Goal: Task Accomplishment & Management: Complete application form

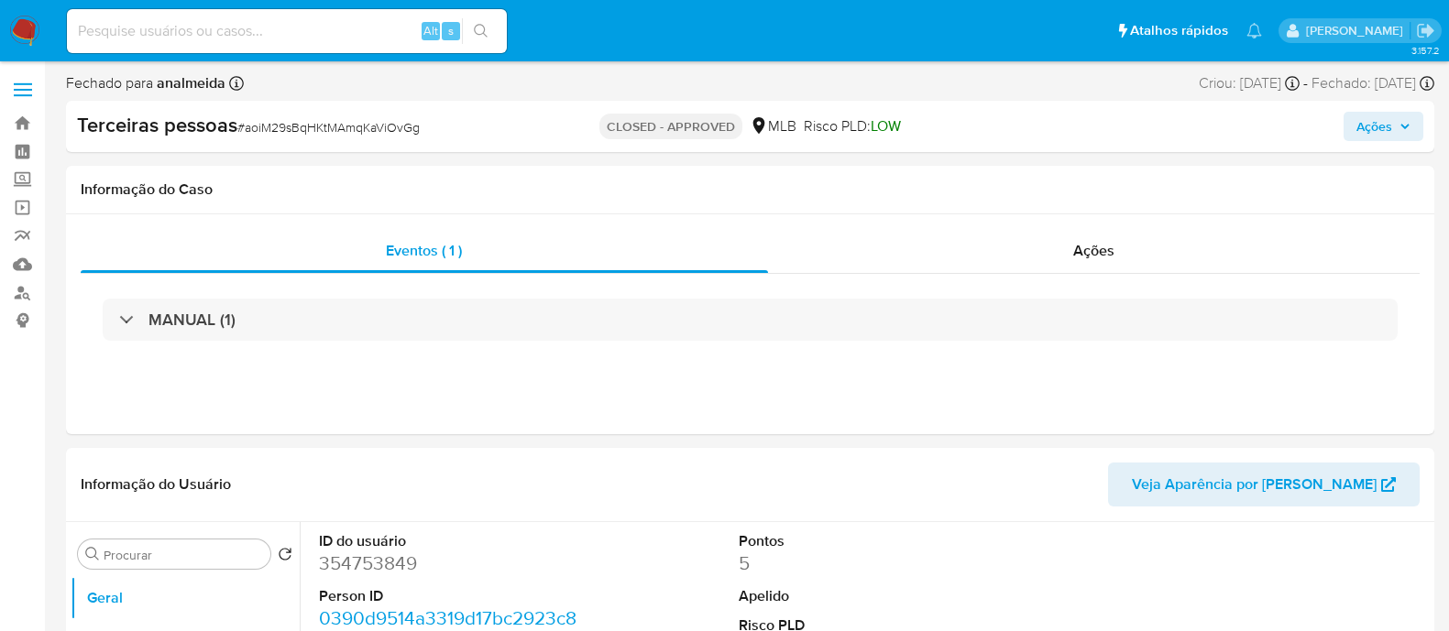
select select "10"
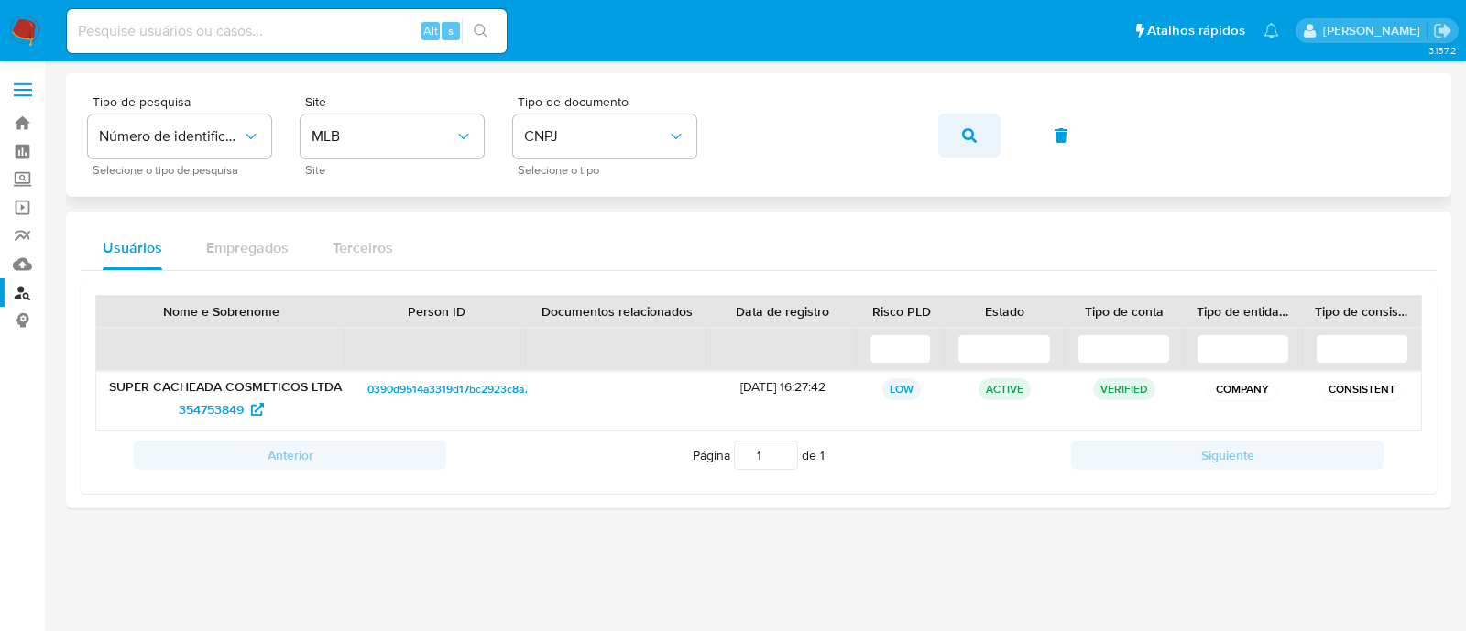
click at [987, 128] on button "button" at bounding box center [969, 136] width 62 height 44
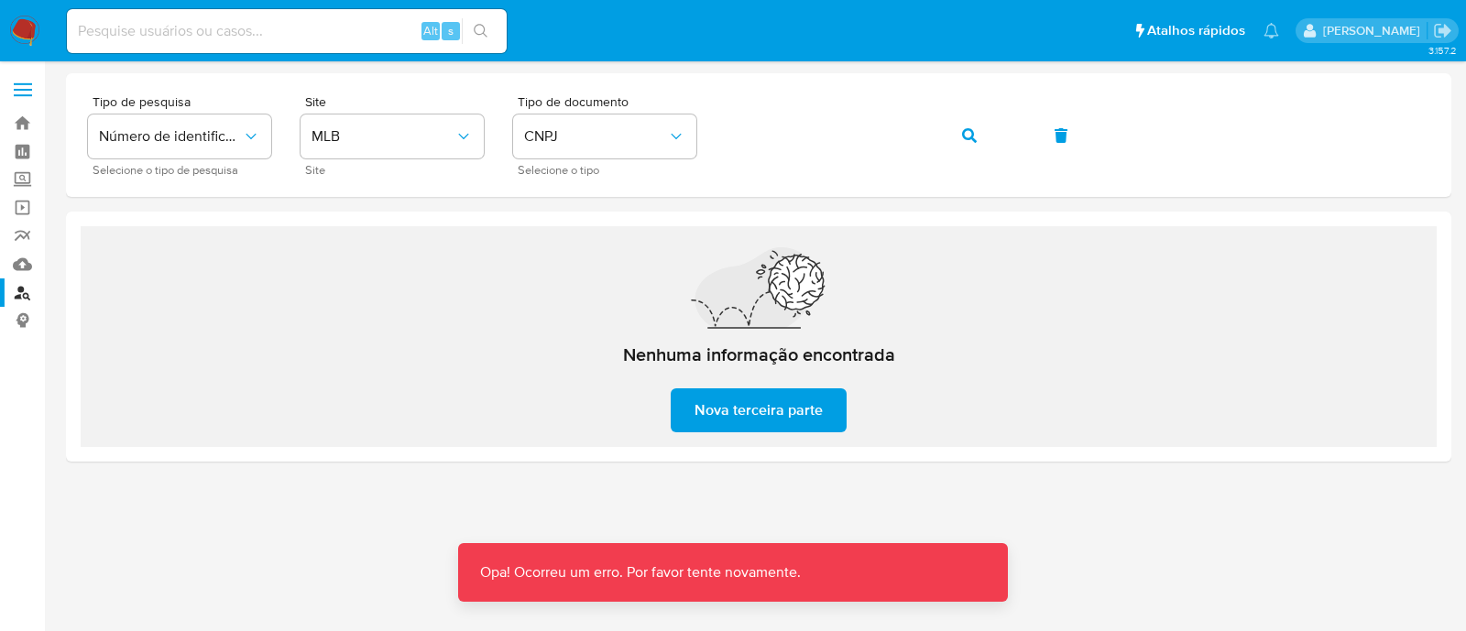
click at [1231, 444] on div "Nenhuma informação encontrada Nova terceira parte" at bounding box center [759, 336] width 1356 height 221
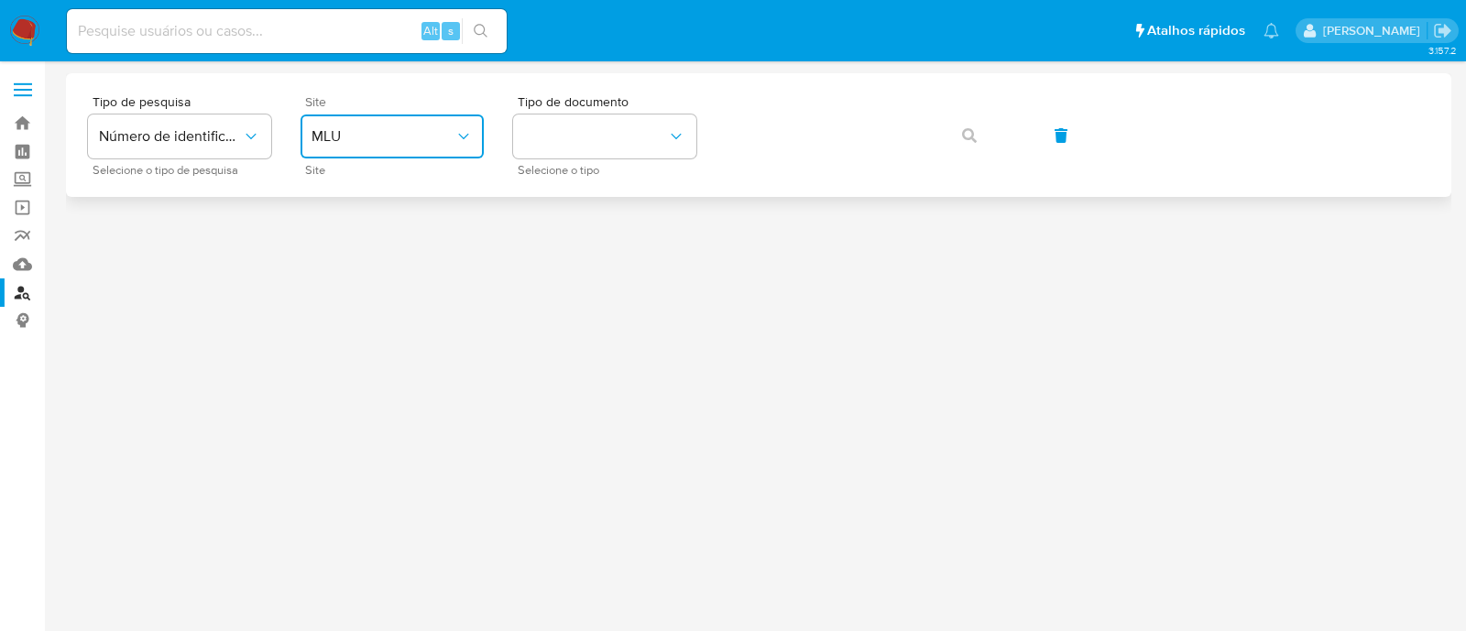
click at [404, 148] on button "MLU" at bounding box center [392, 137] width 183 height 44
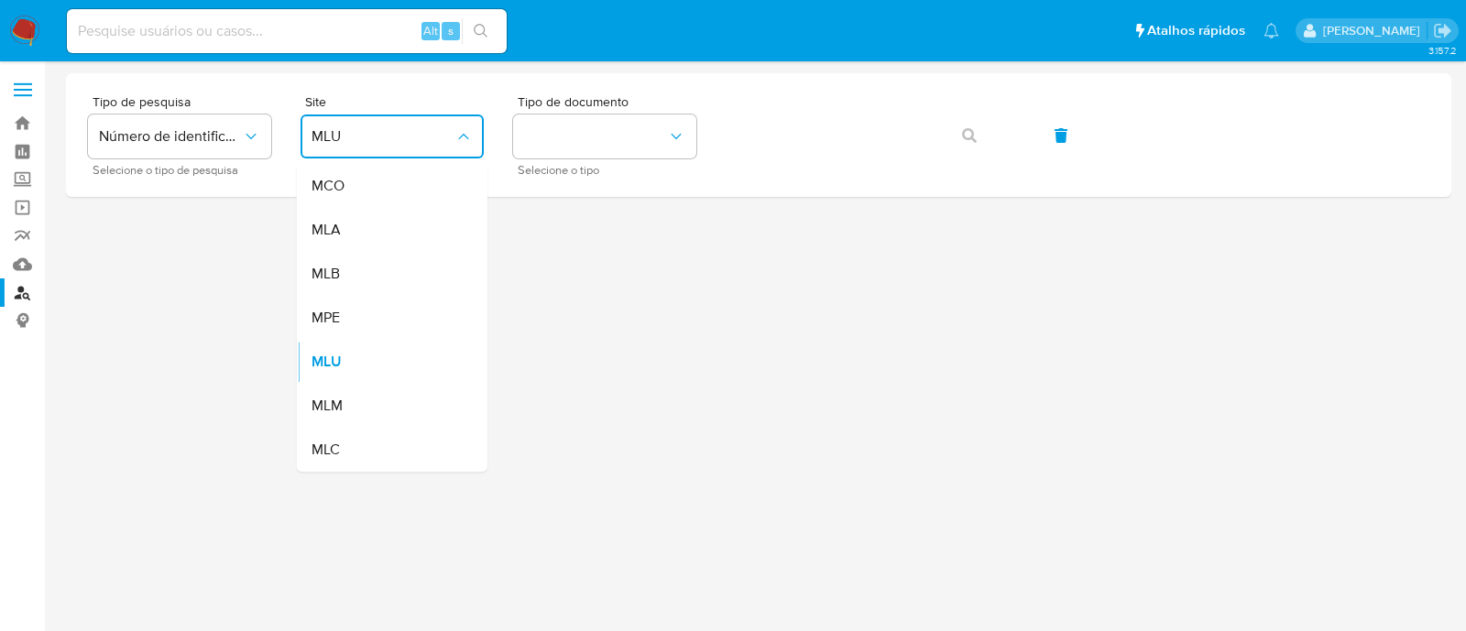
drag, startPoint x: 426, startPoint y: 257, endPoint x: 450, endPoint y: 247, distance: 25.9
click at [427, 258] on div "MLB" at bounding box center [387, 274] width 150 height 44
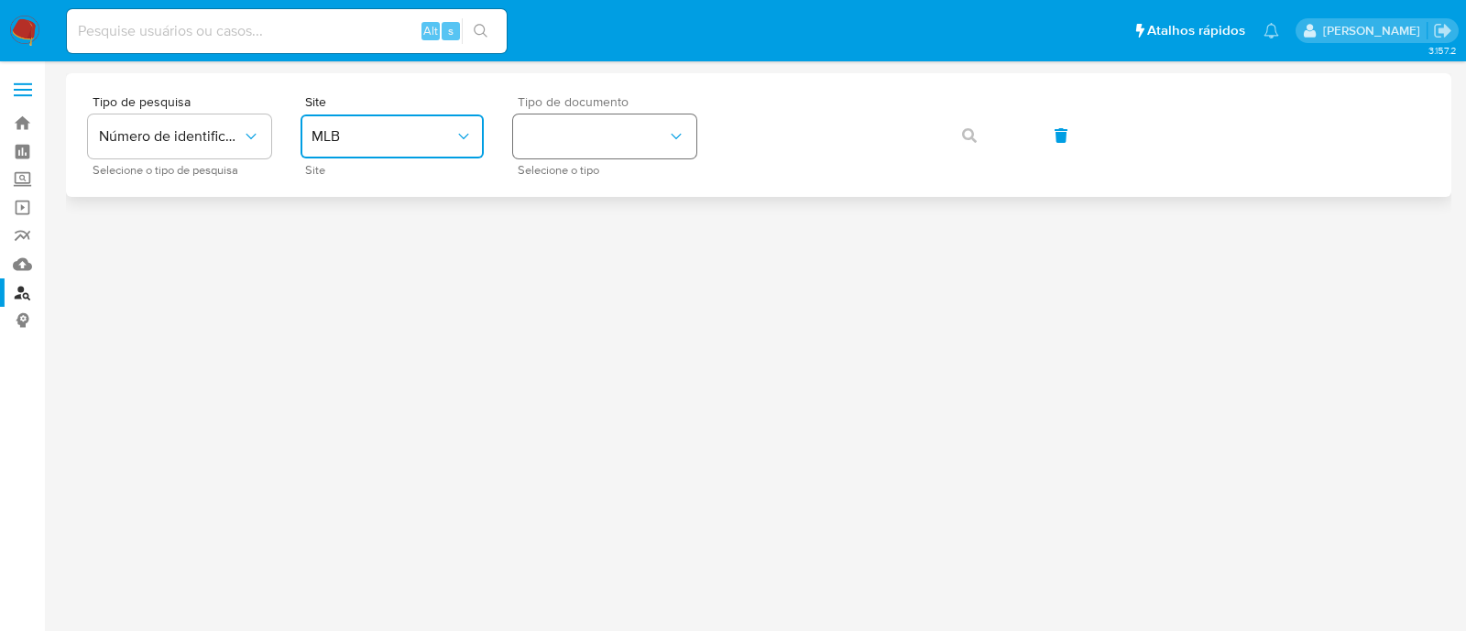
click at [602, 142] on button "identificationType" at bounding box center [604, 137] width 183 height 44
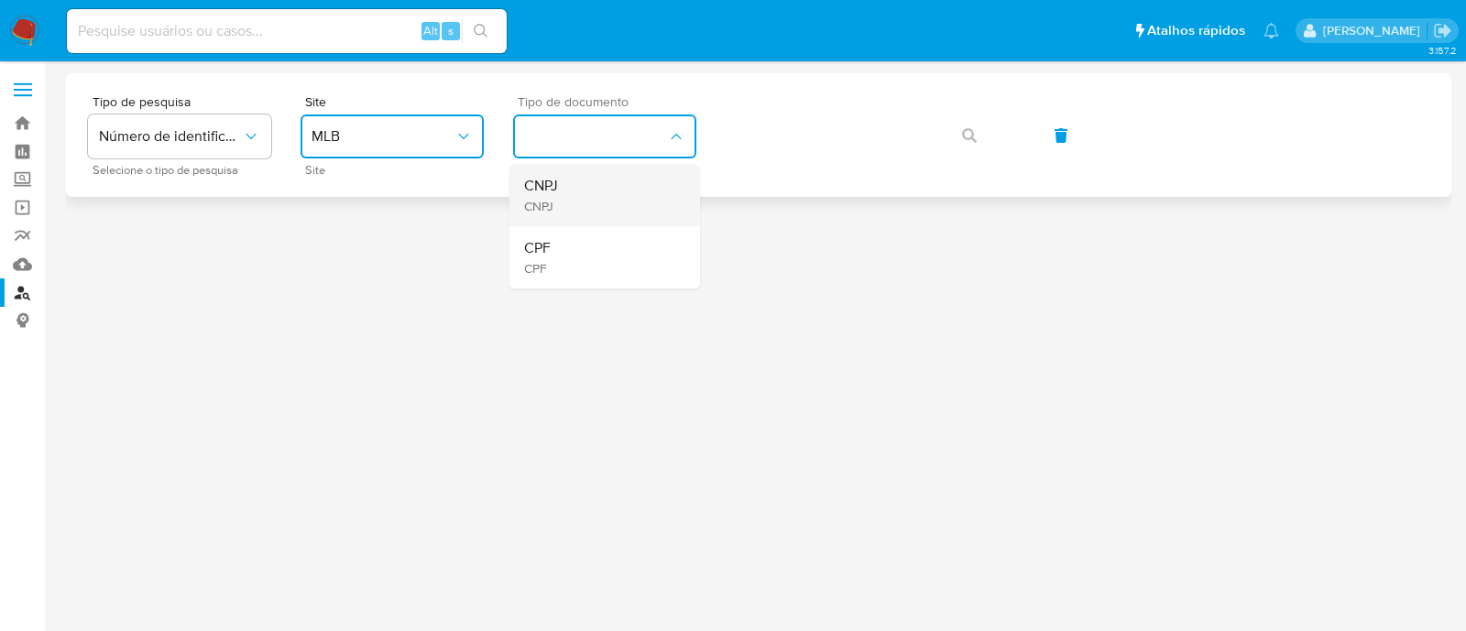
click at [596, 193] on div "CNPJ CNPJ" at bounding box center [599, 195] width 150 height 62
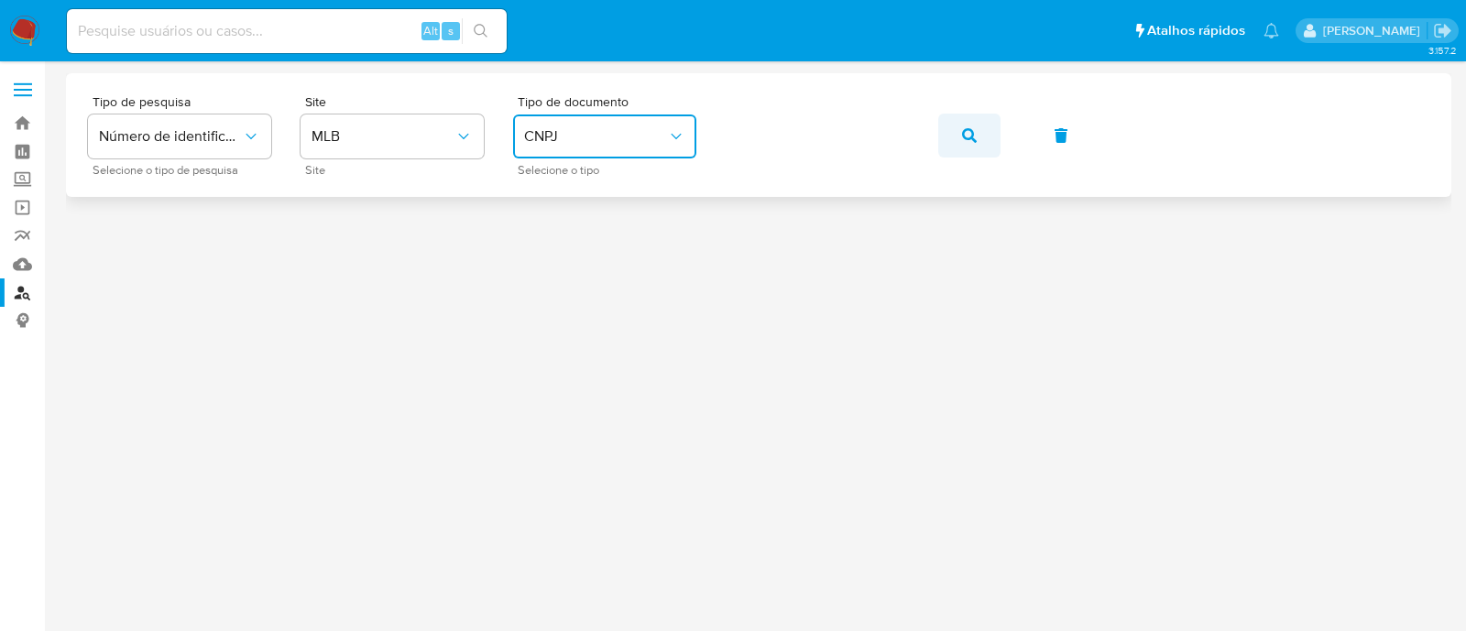
click at [976, 130] on button "button" at bounding box center [969, 136] width 62 height 44
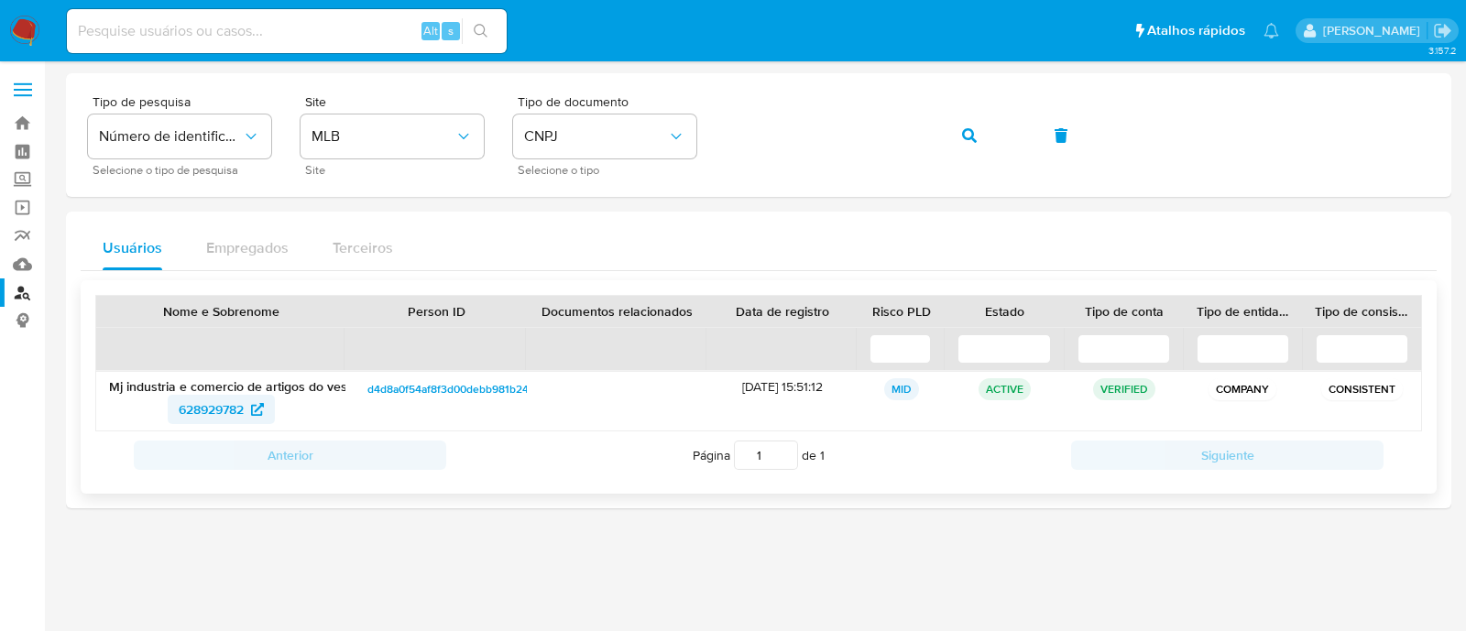
click at [218, 404] on span "628929782" at bounding box center [211, 409] width 65 height 29
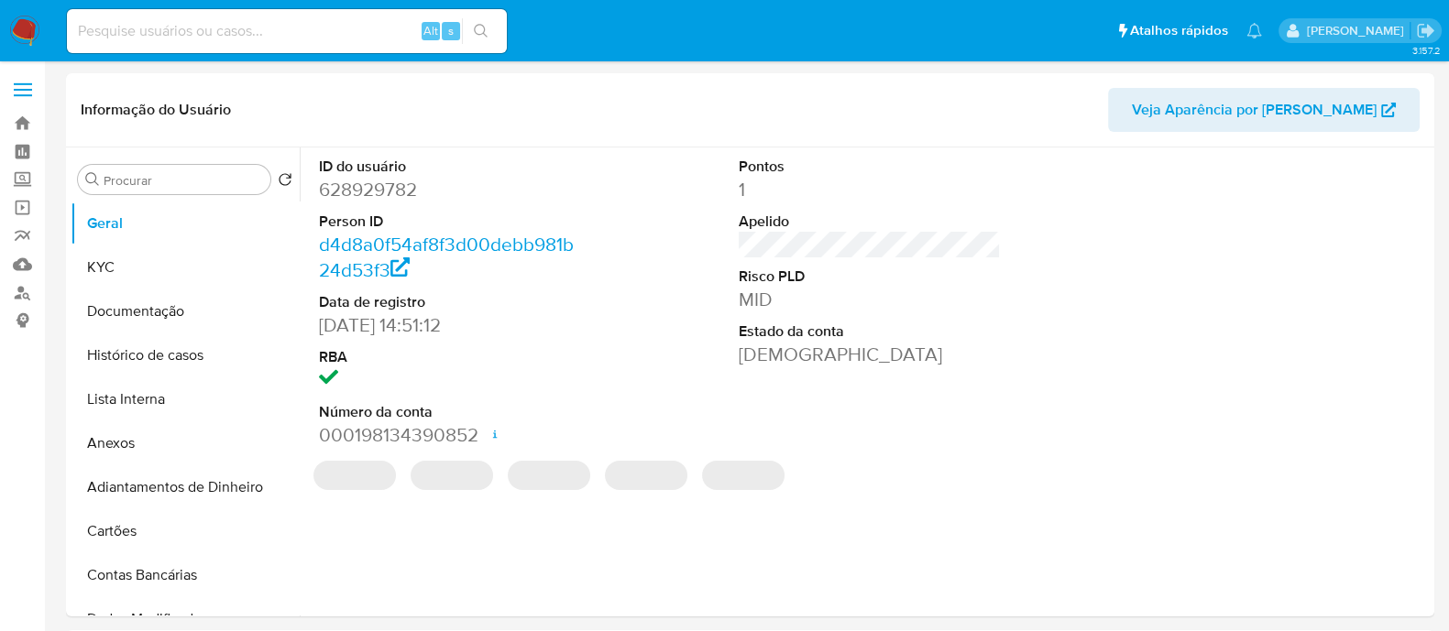
select select "10"
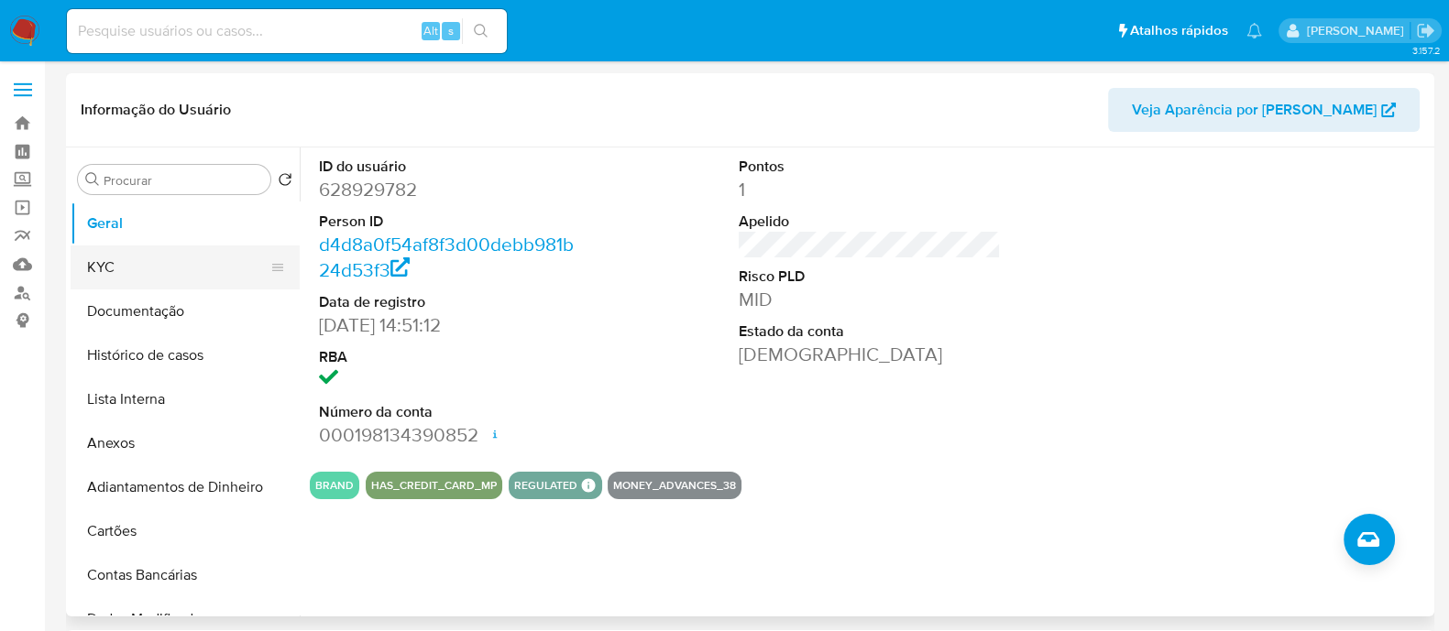
click at [113, 278] on button "KYC" at bounding box center [178, 268] width 214 height 44
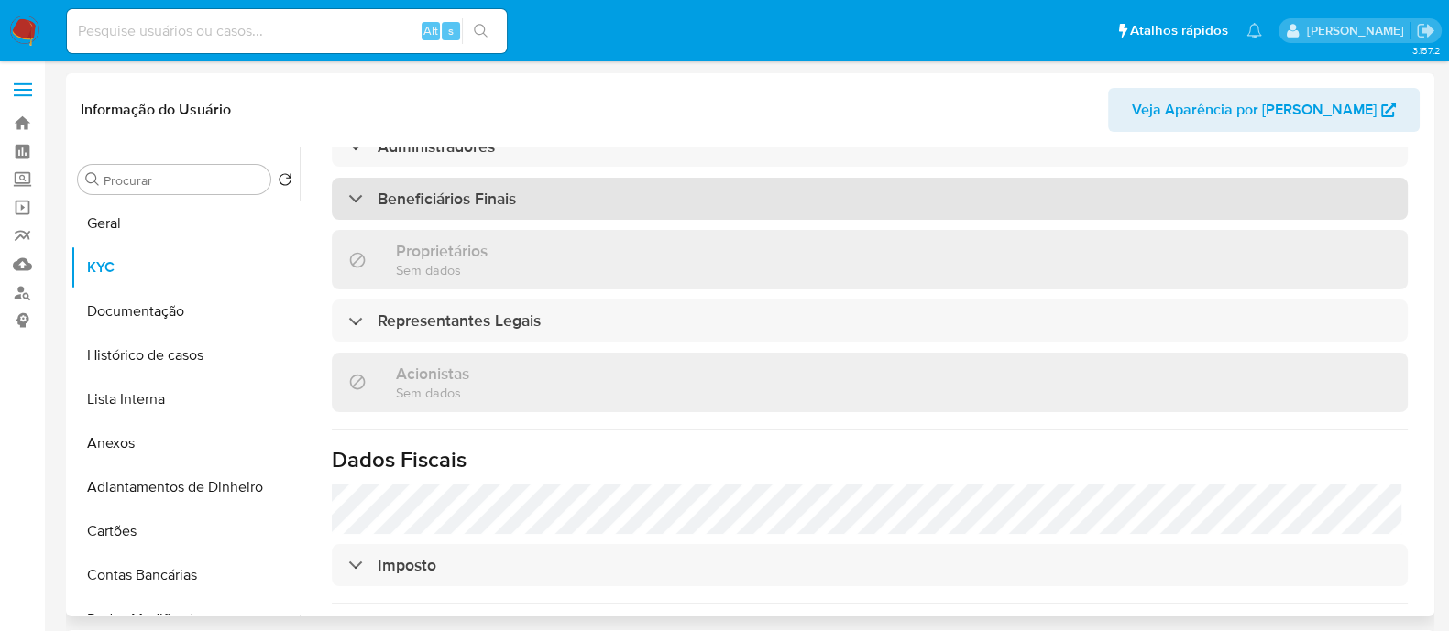
scroll to position [801, 0]
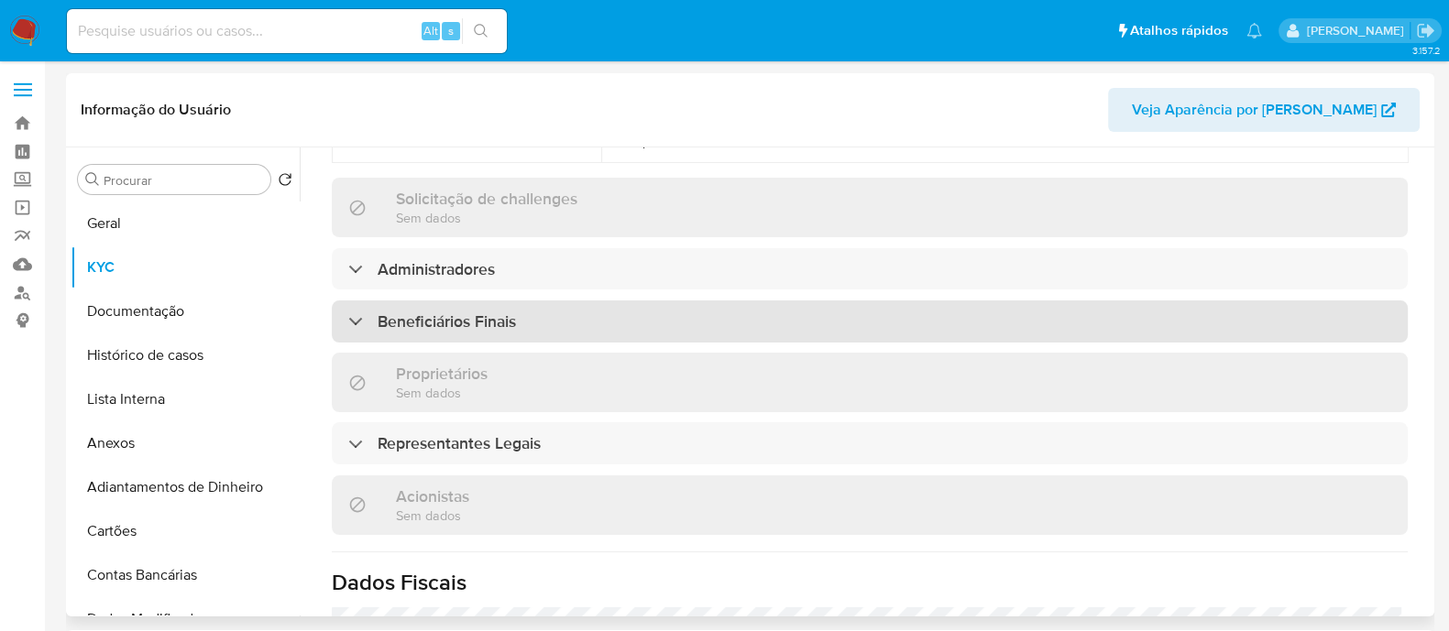
click at [564, 301] on div "Beneficiários Finais" at bounding box center [870, 322] width 1076 height 42
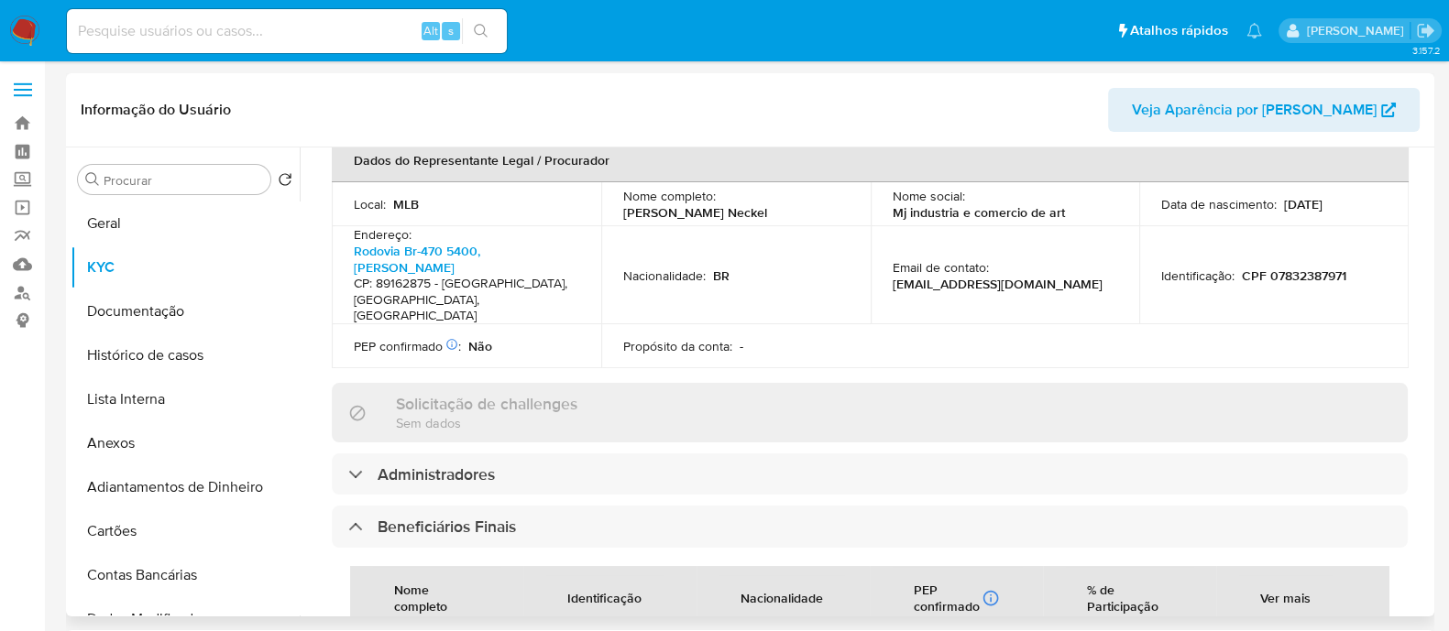
scroll to position [228, 0]
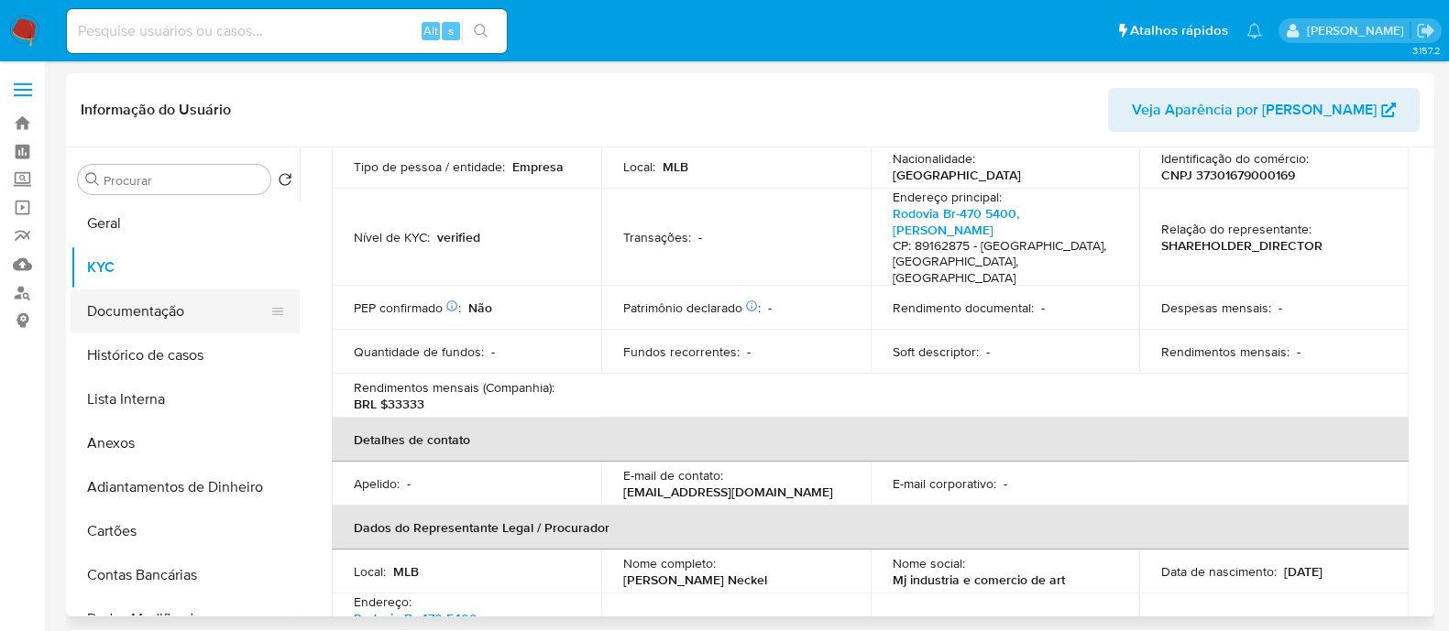
click at [192, 316] on button "Documentação" at bounding box center [178, 312] width 214 height 44
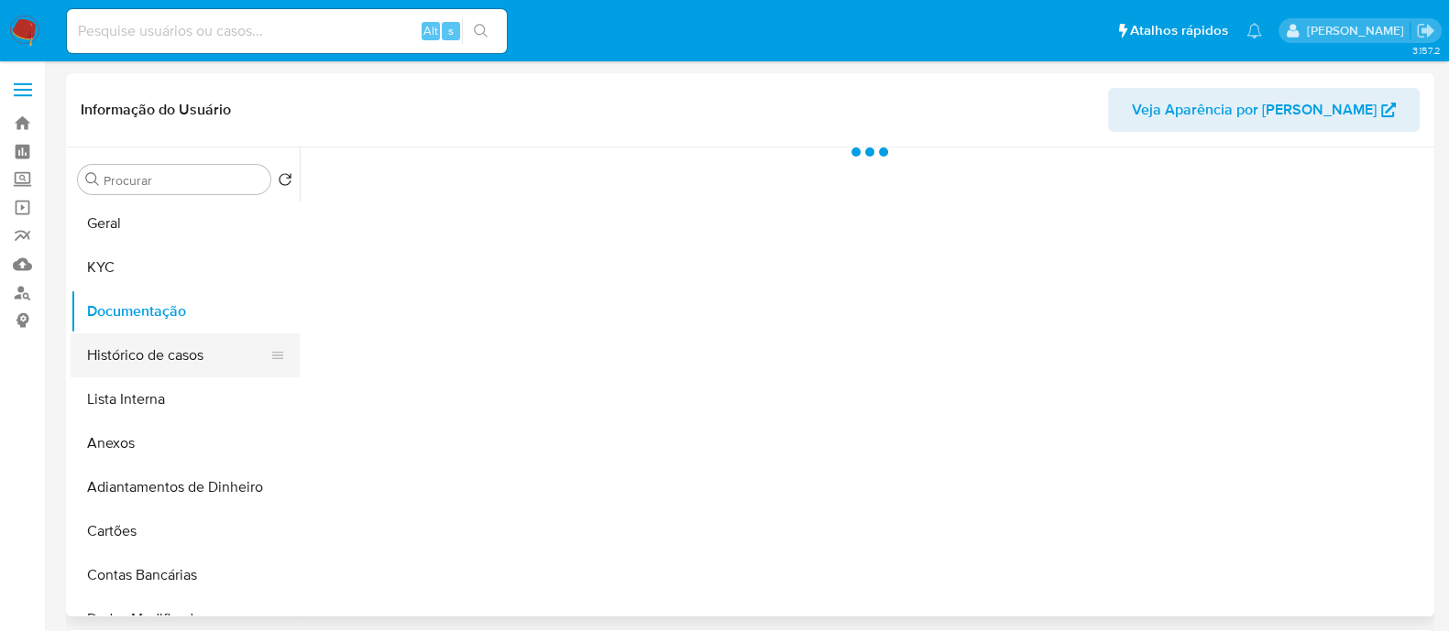
scroll to position [0, 0]
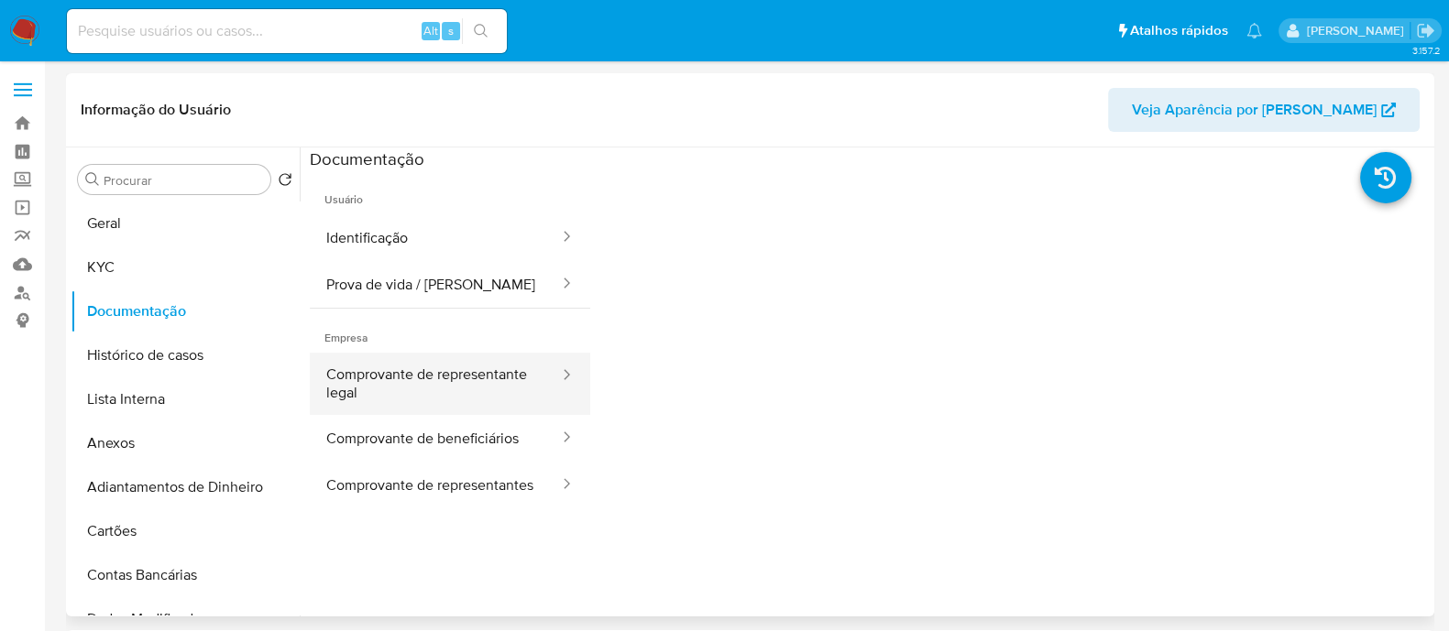
click at [454, 382] on button "Comprovante de representante legal" at bounding box center [435, 384] width 251 height 62
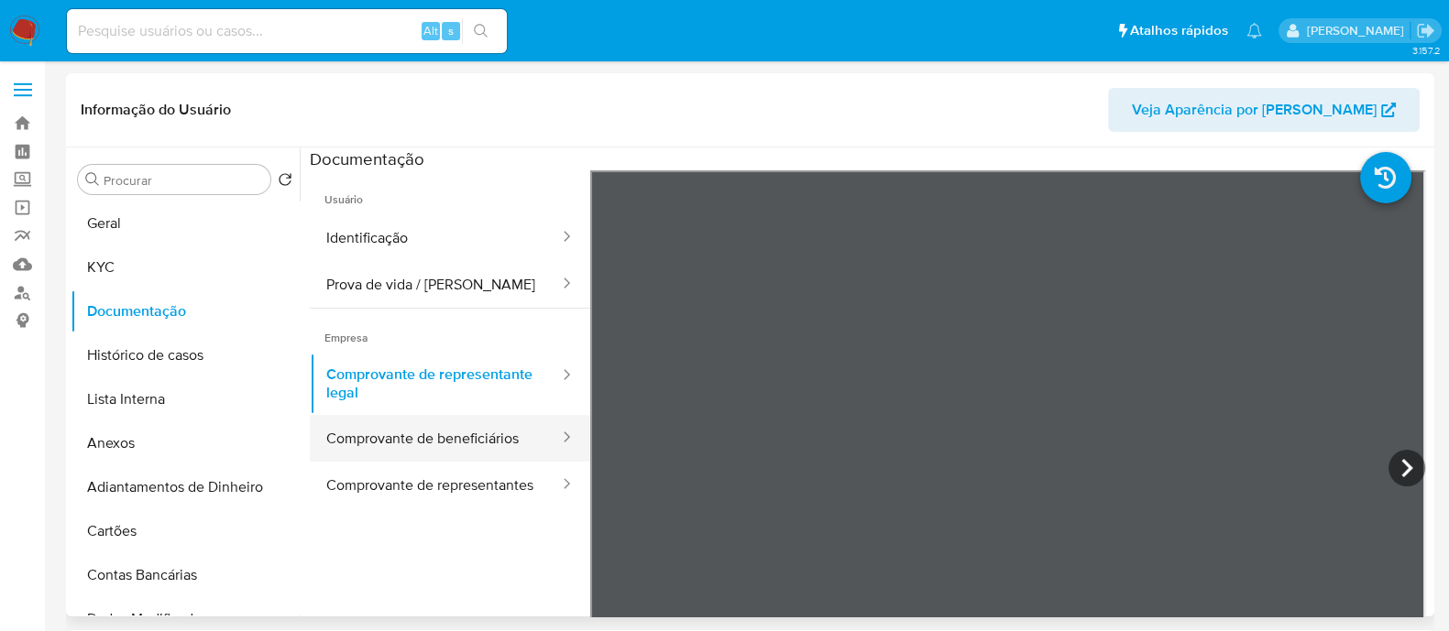
click at [402, 439] on button "Comprovante de beneficiários" at bounding box center [435, 438] width 251 height 47
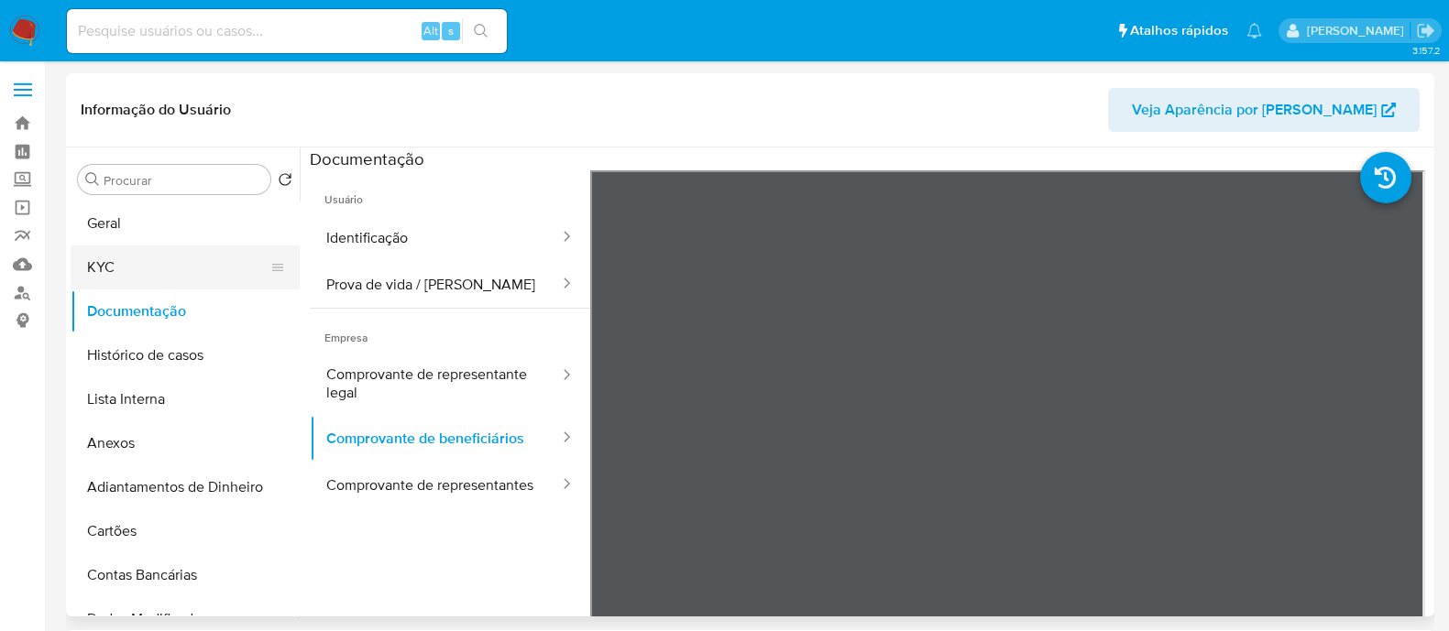
click at [115, 261] on button "KYC" at bounding box center [178, 268] width 214 height 44
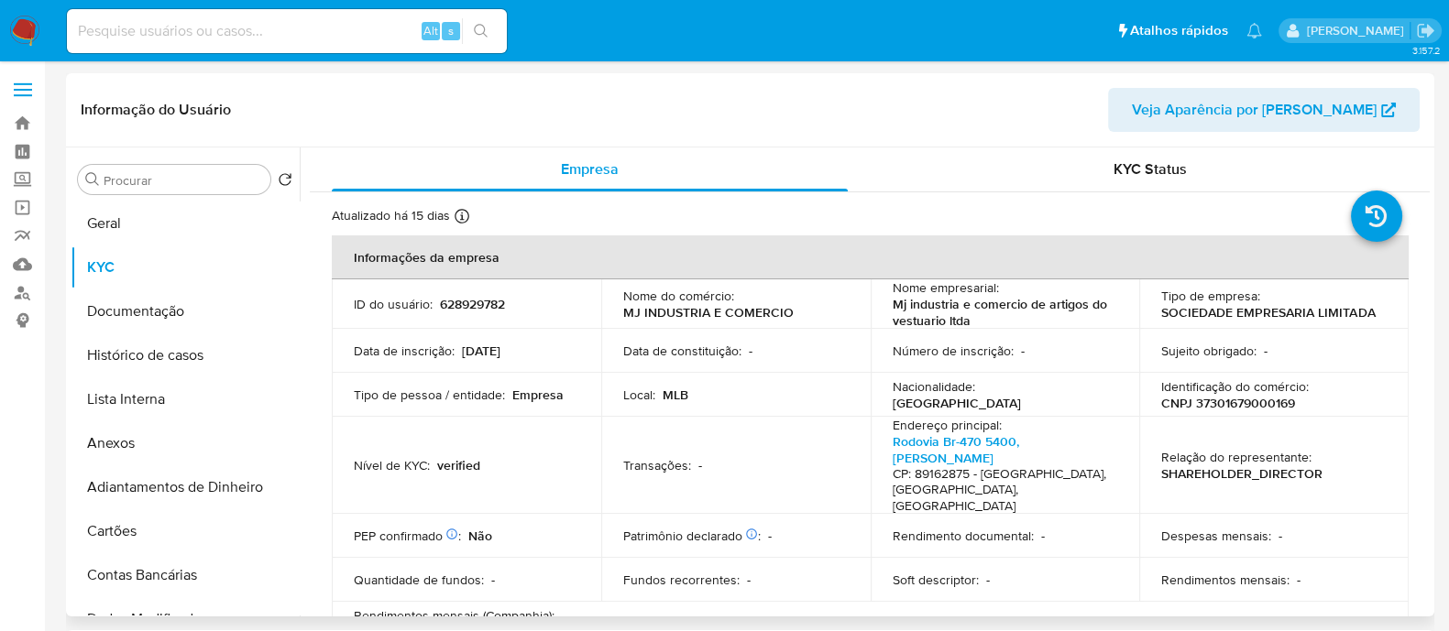
click at [1228, 395] on p "CNPJ 37301679000169" at bounding box center [1228, 403] width 134 height 16
click at [1226, 402] on p "CNPJ 37301679000169" at bounding box center [1228, 403] width 134 height 16
copy p "37301679000169"
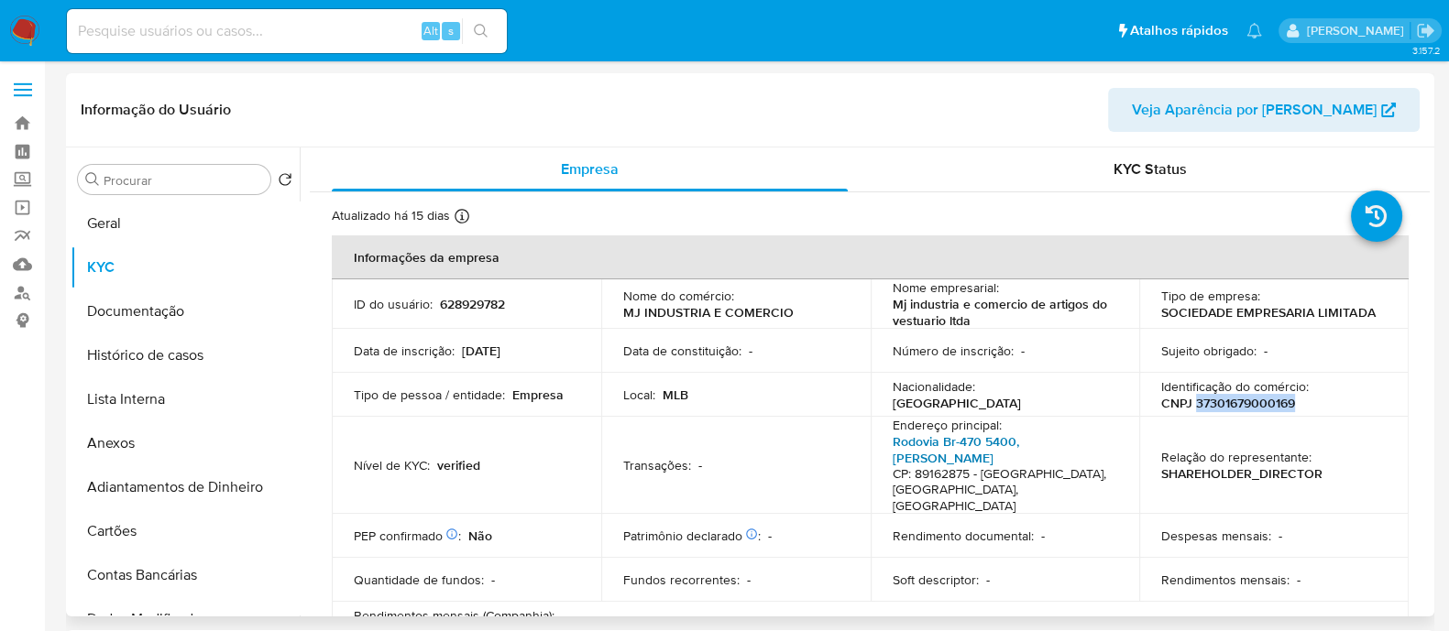
click at [962, 444] on link "Rodovia Br-470 5400, Valada Itoupava" at bounding box center [956, 450] width 126 height 35
click at [162, 272] on button "KYC" at bounding box center [178, 268] width 214 height 44
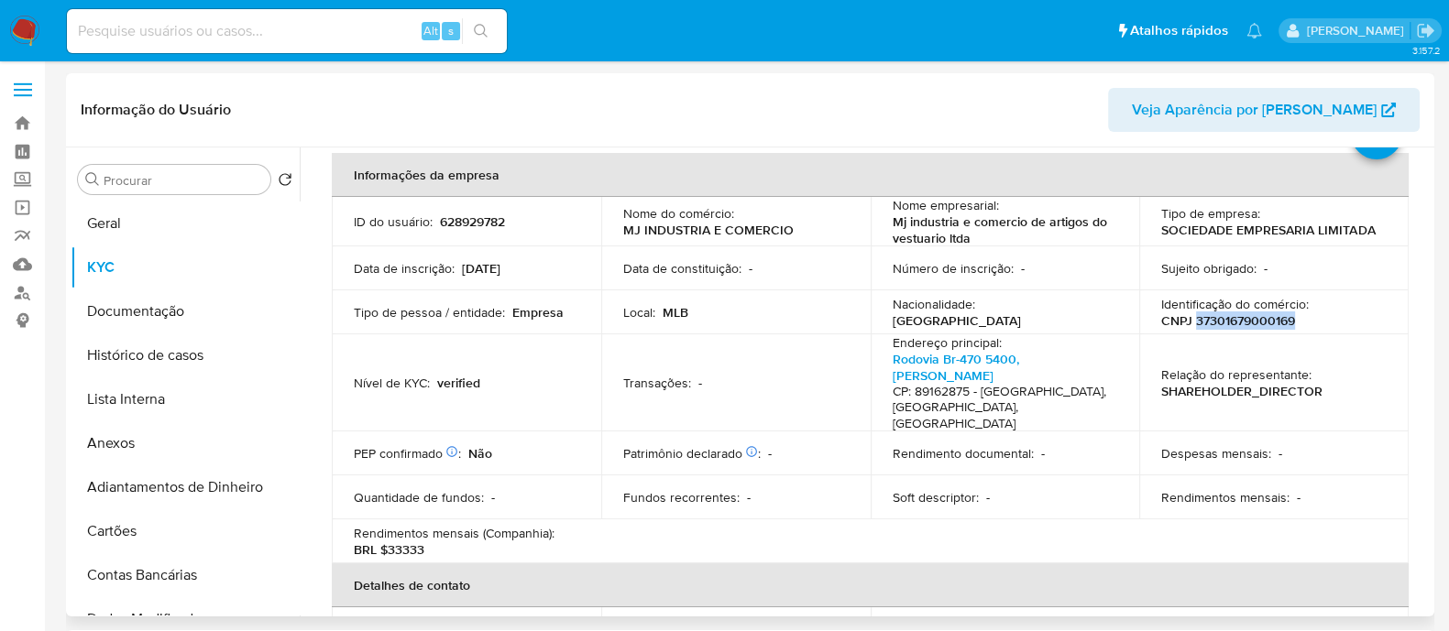
scroll to position [114, 0]
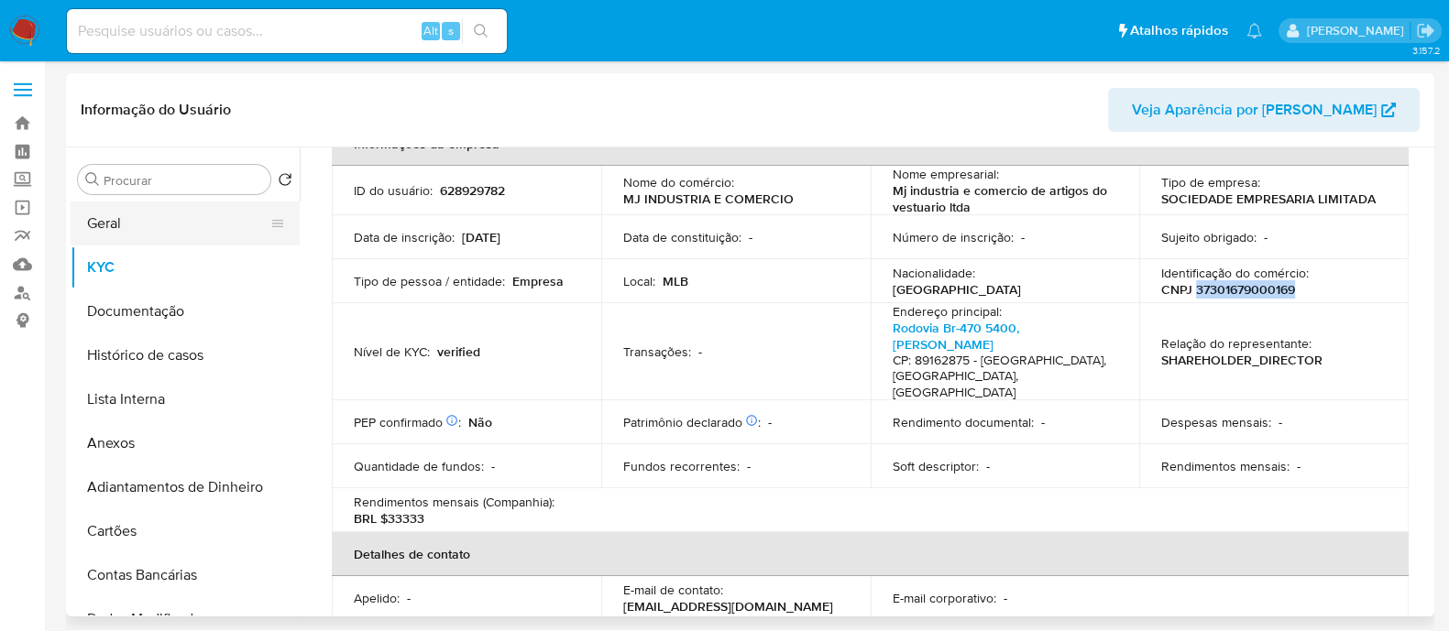
click at [142, 237] on button "Geral" at bounding box center [178, 224] width 214 height 44
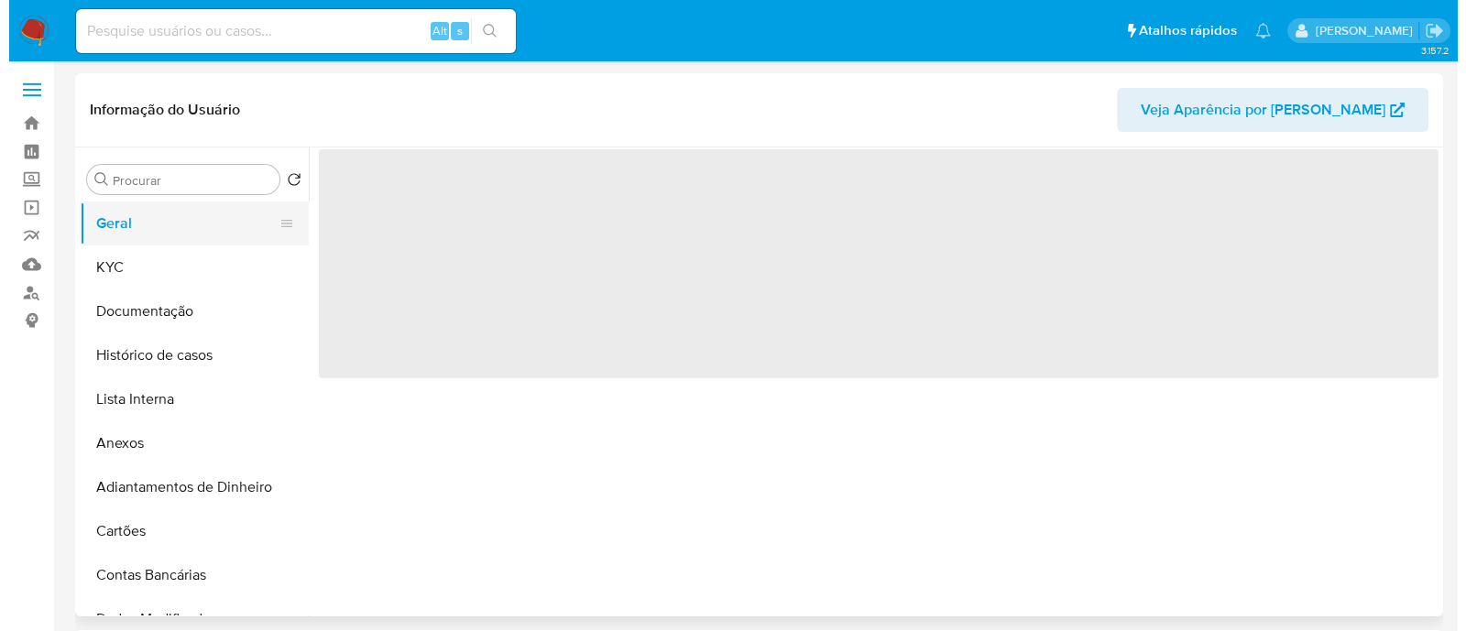
scroll to position [0, 0]
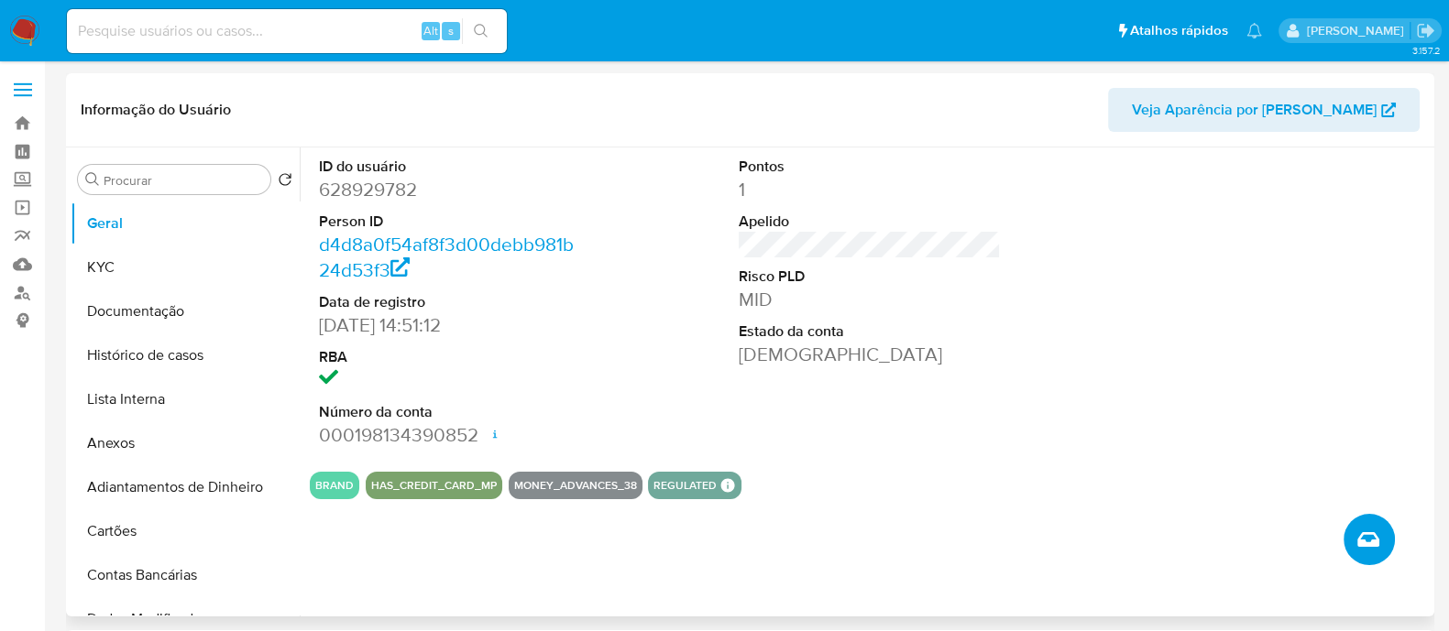
click at [1372, 542] on icon "Criar caso manual" at bounding box center [1368, 540] width 22 height 22
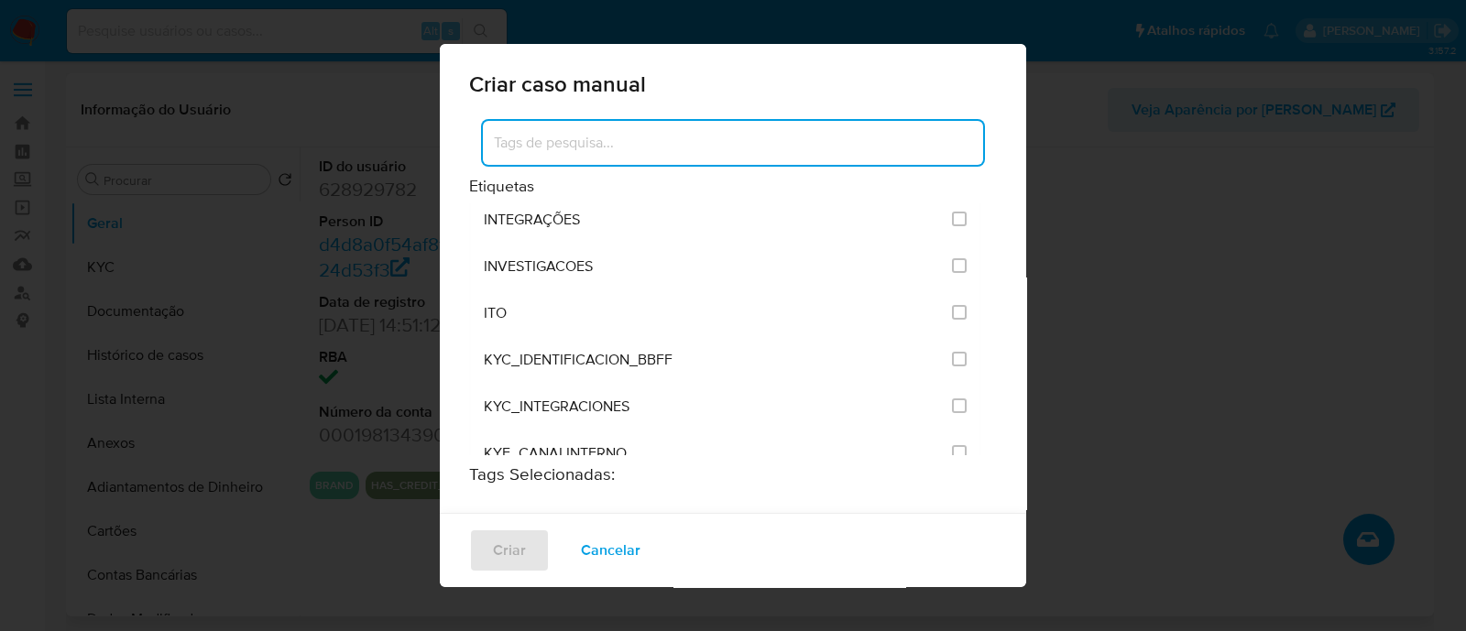
scroll to position [1488, 0]
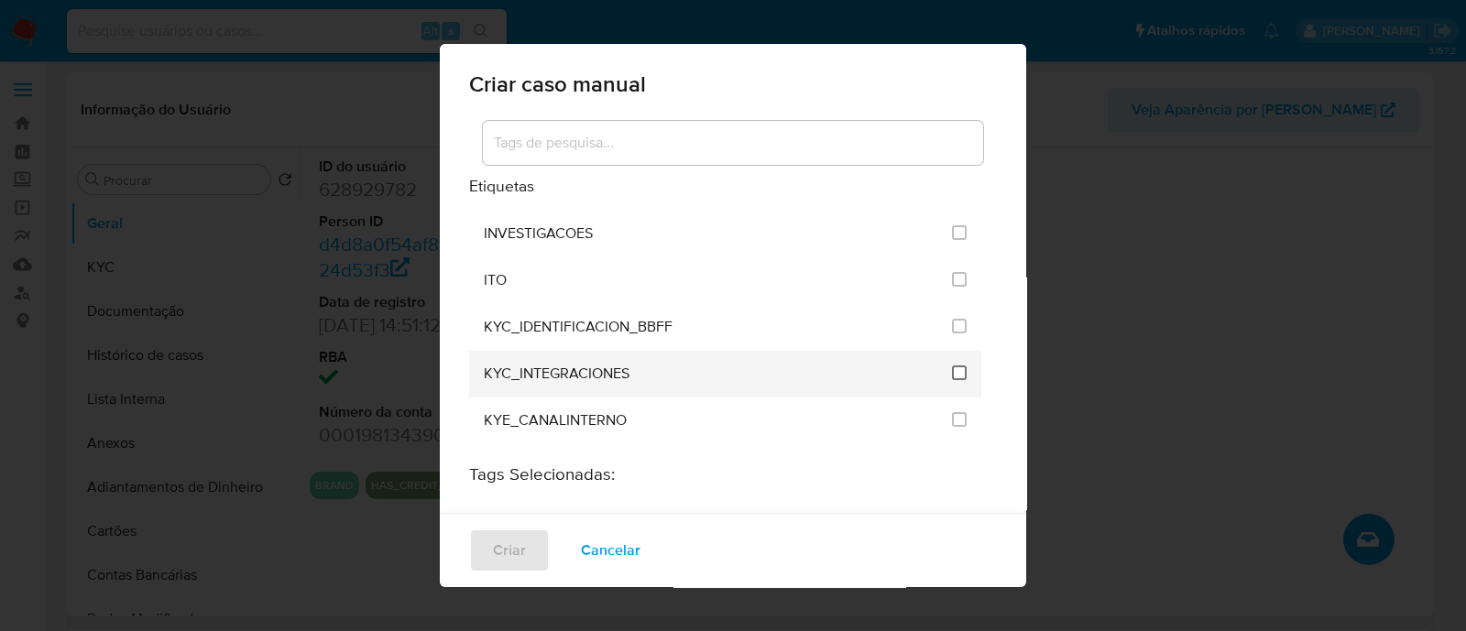
click at [952, 366] on input "2093" at bounding box center [959, 373] width 15 height 15
checkbox input "true"
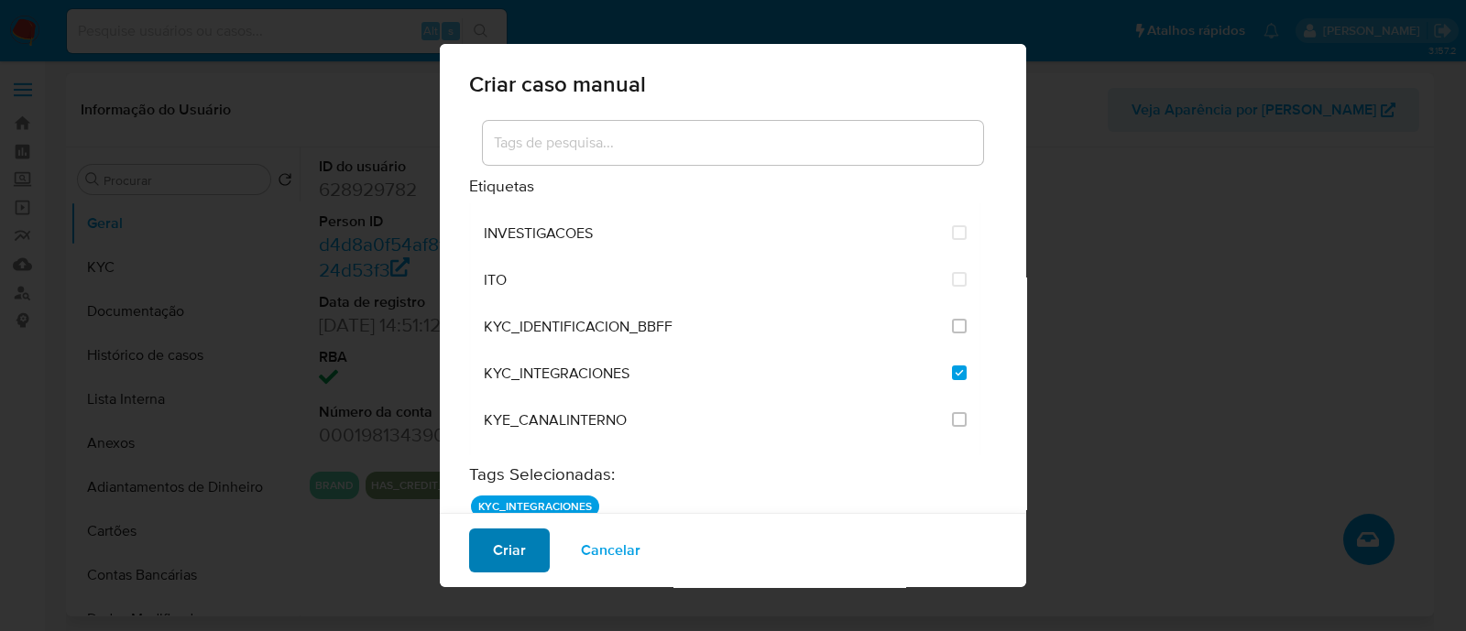
click at [523, 553] on span "Criar" at bounding box center [509, 551] width 33 height 40
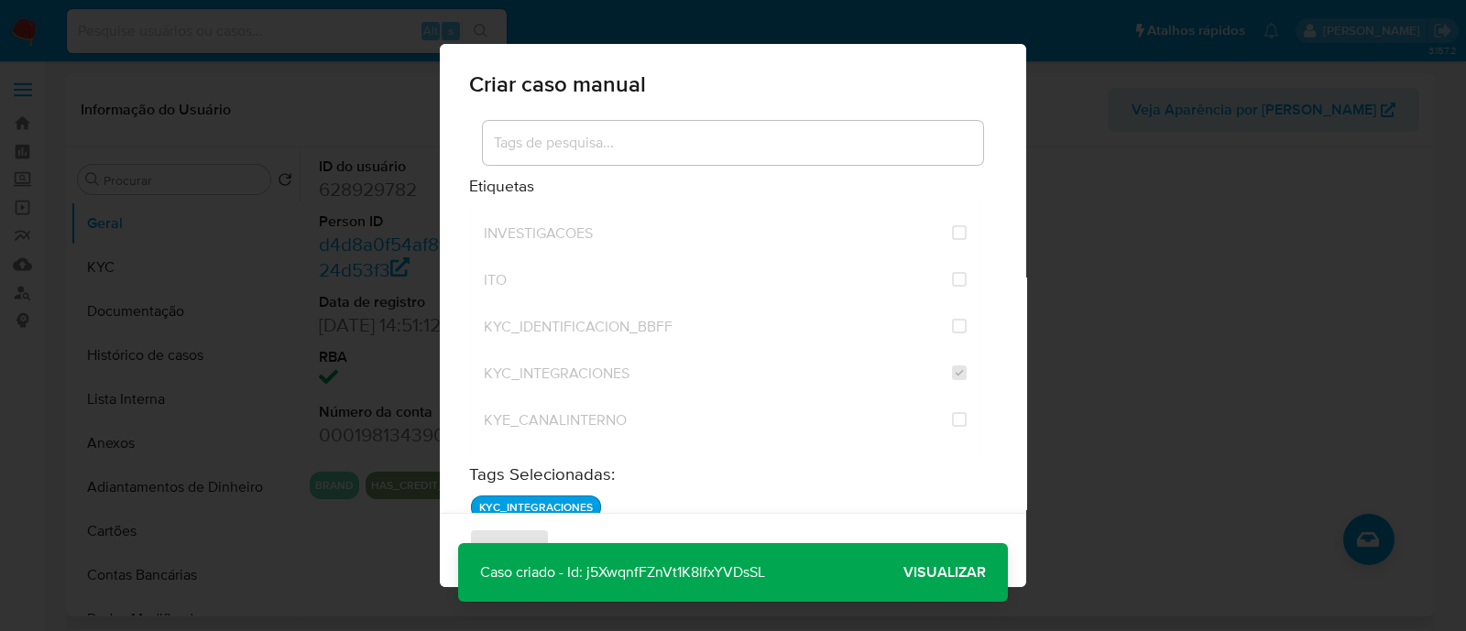
click at [926, 573] on span "Visualizar" at bounding box center [945, 573] width 82 height 0
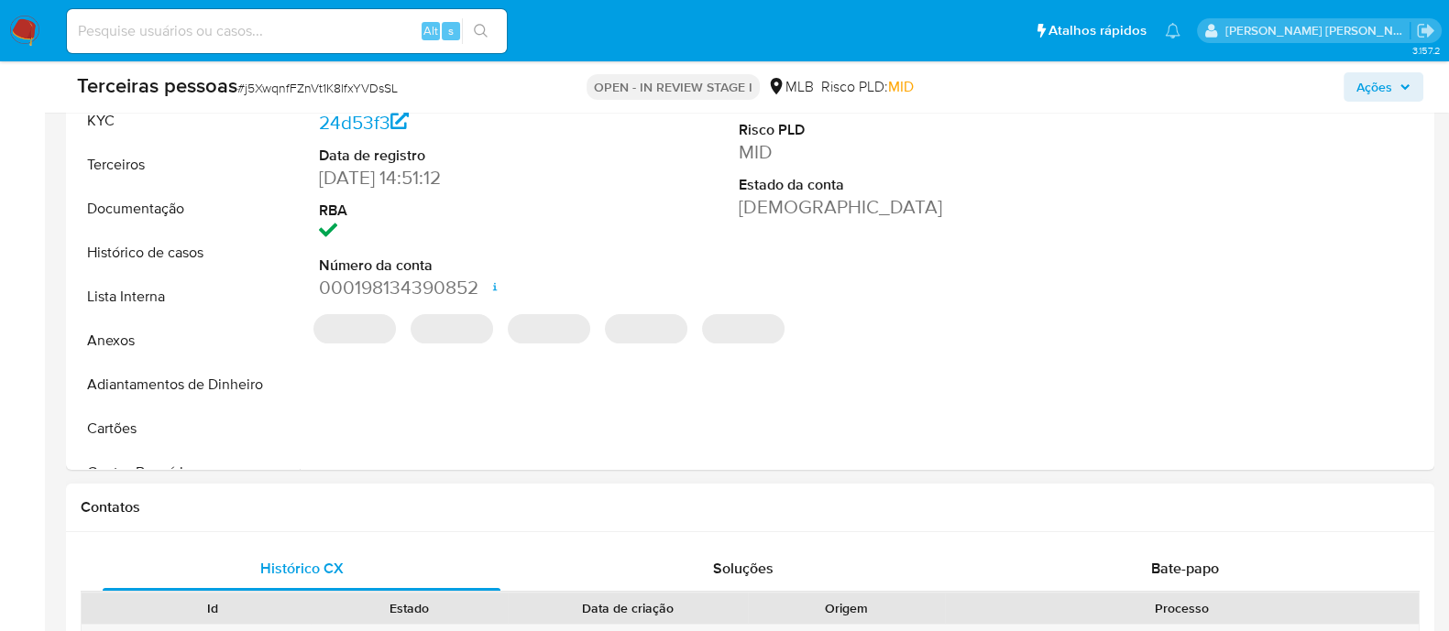
scroll to position [573, 0]
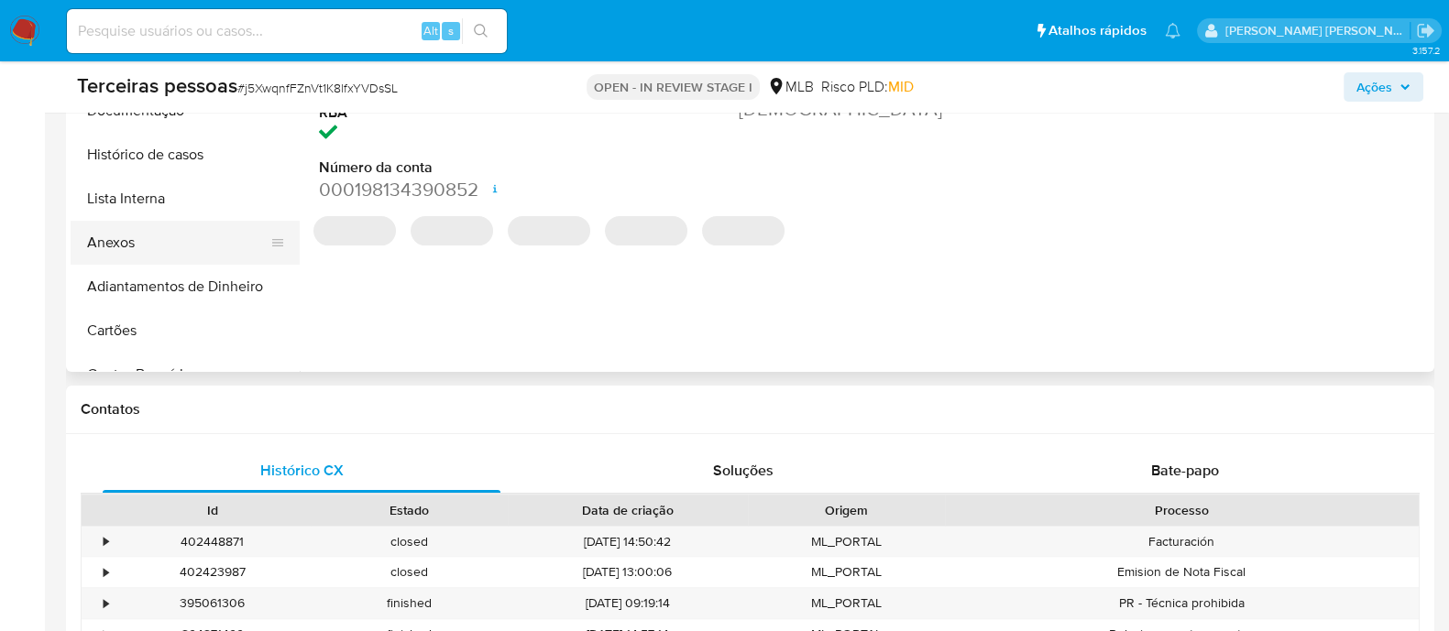
select select "10"
click at [154, 214] on button "Lista Interna" at bounding box center [178, 199] width 214 height 44
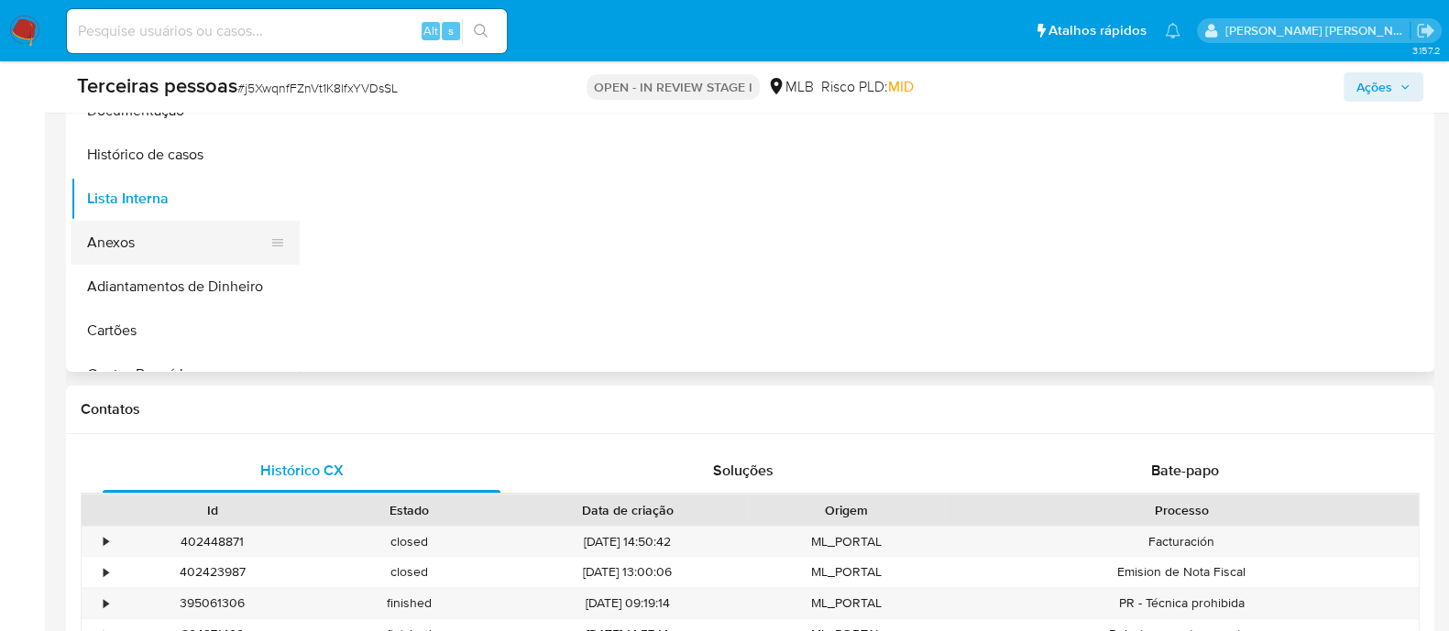
click at [162, 240] on button "Anexos" at bounding box center [178, 243] width 214 height 44
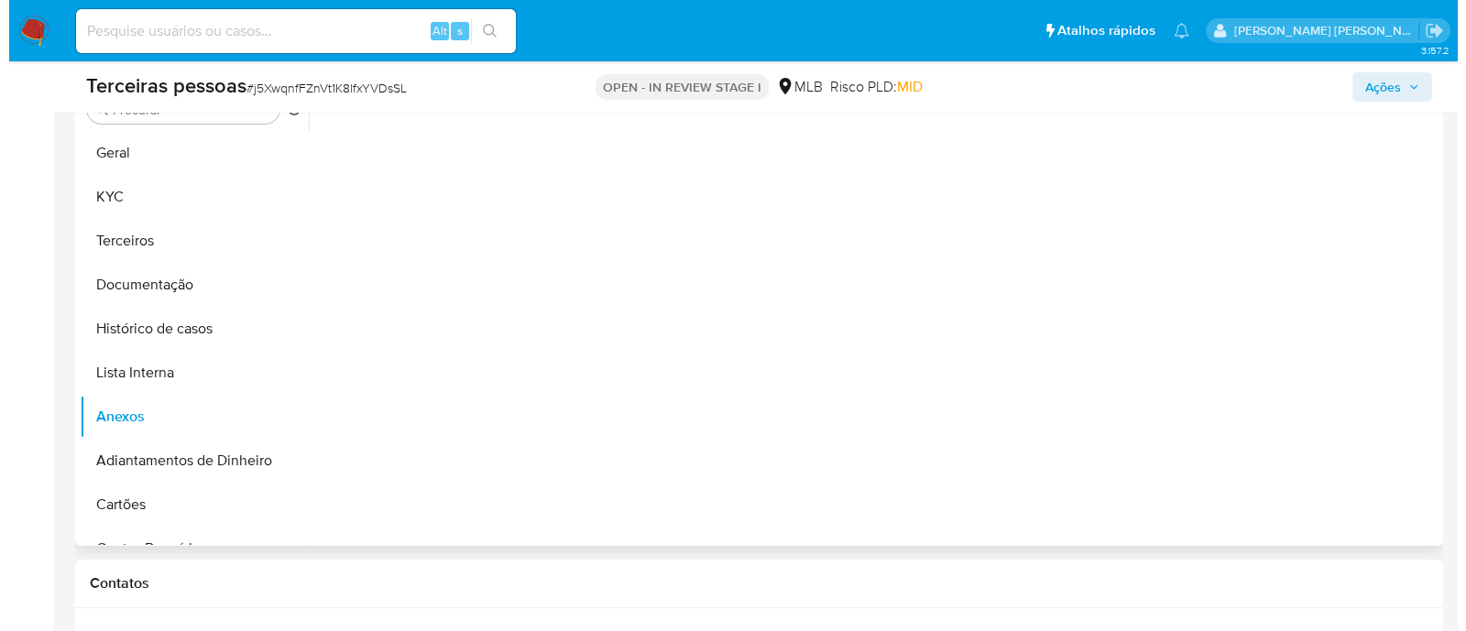
scroll to position [344, 0]
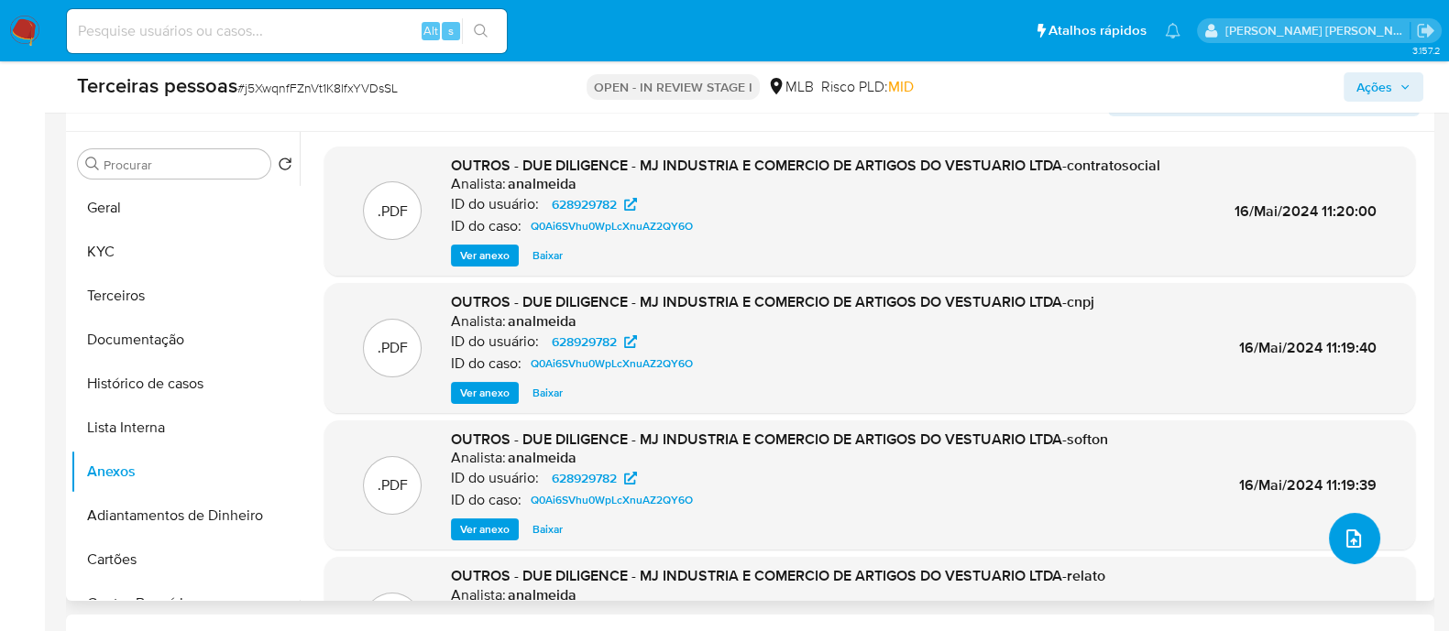
click at [1345, 554] on button "upload-file" at bounding box center [1354, 538] width 51 height 51
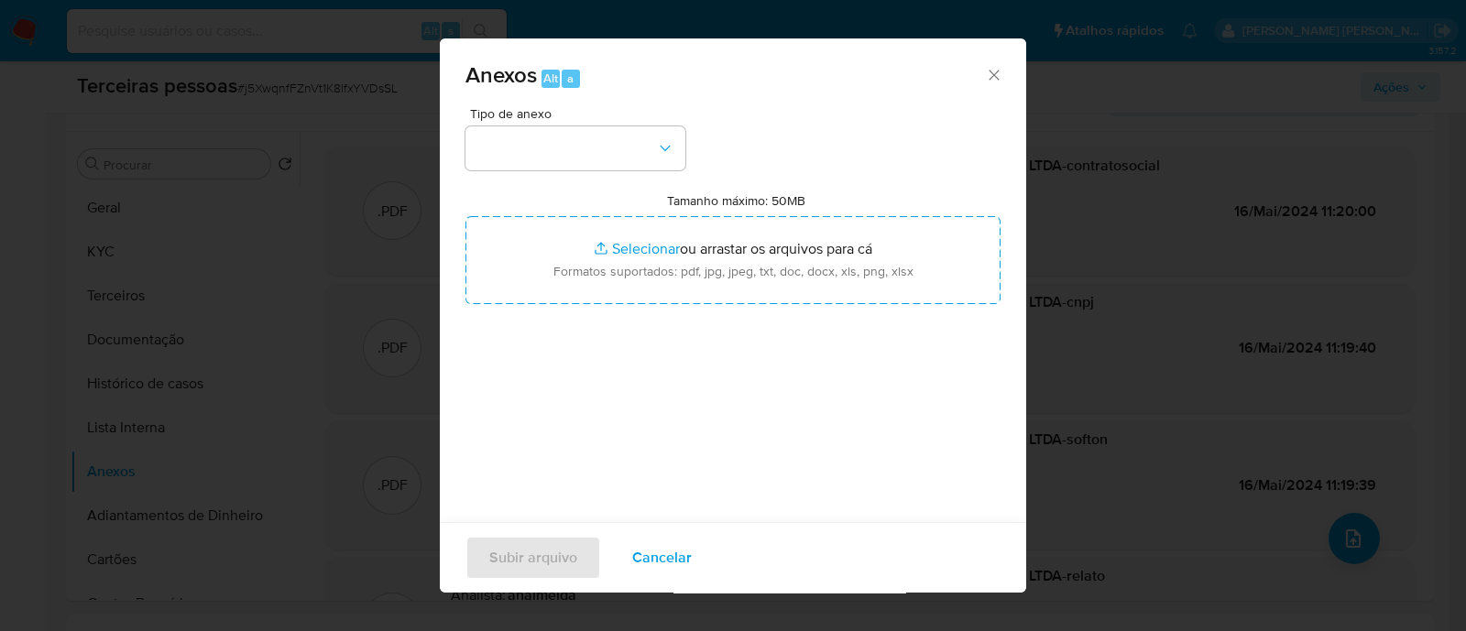
click at [658, 546] on span "Cancelar" at bounding box center [662, 558] width 60 height 40
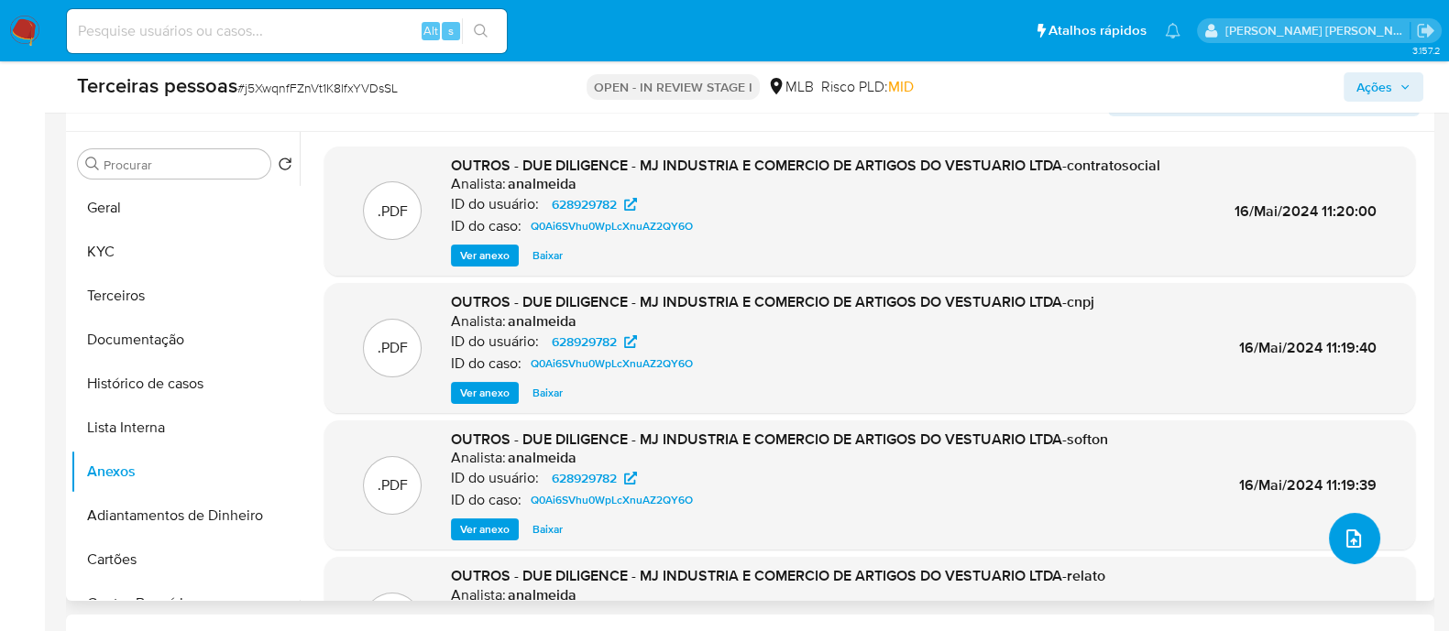
click at [1351, 538] on icon "upload-file" at bounding box center [1353, 539] width 22 height 22
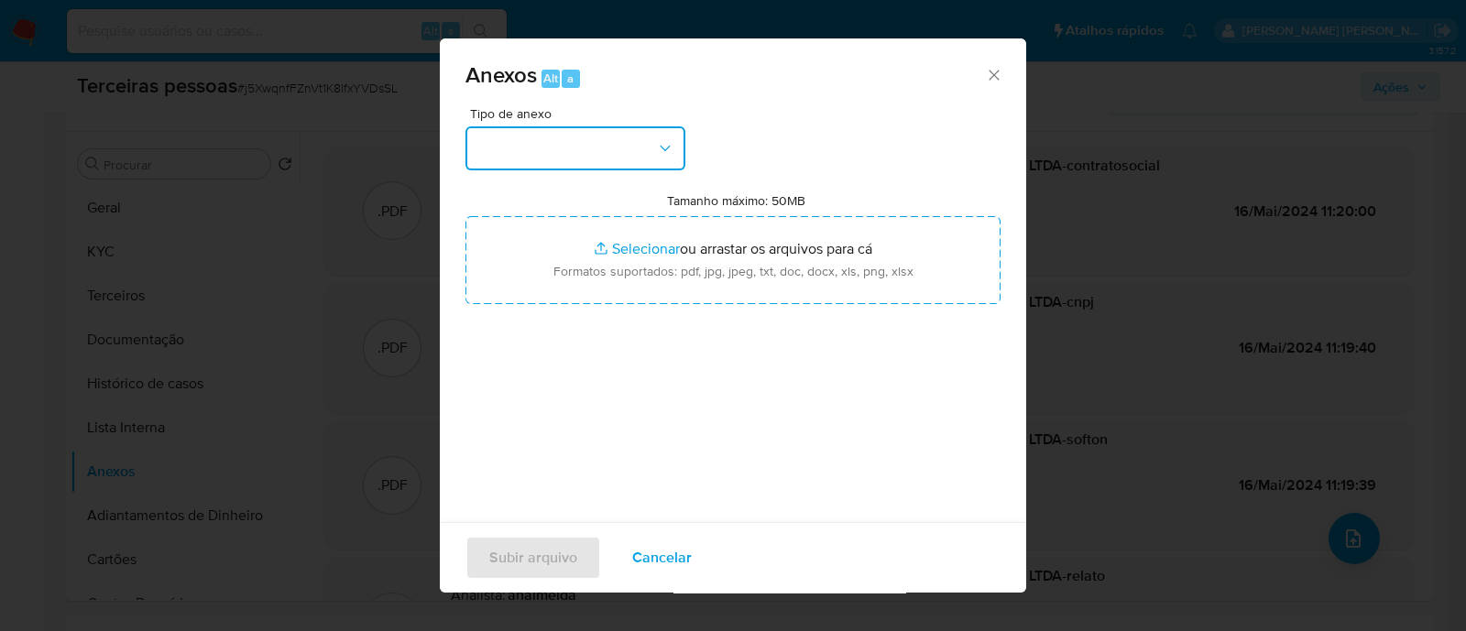
click at [579, 148] on button "button" at bounding box center [576, 148] width 220 height 44
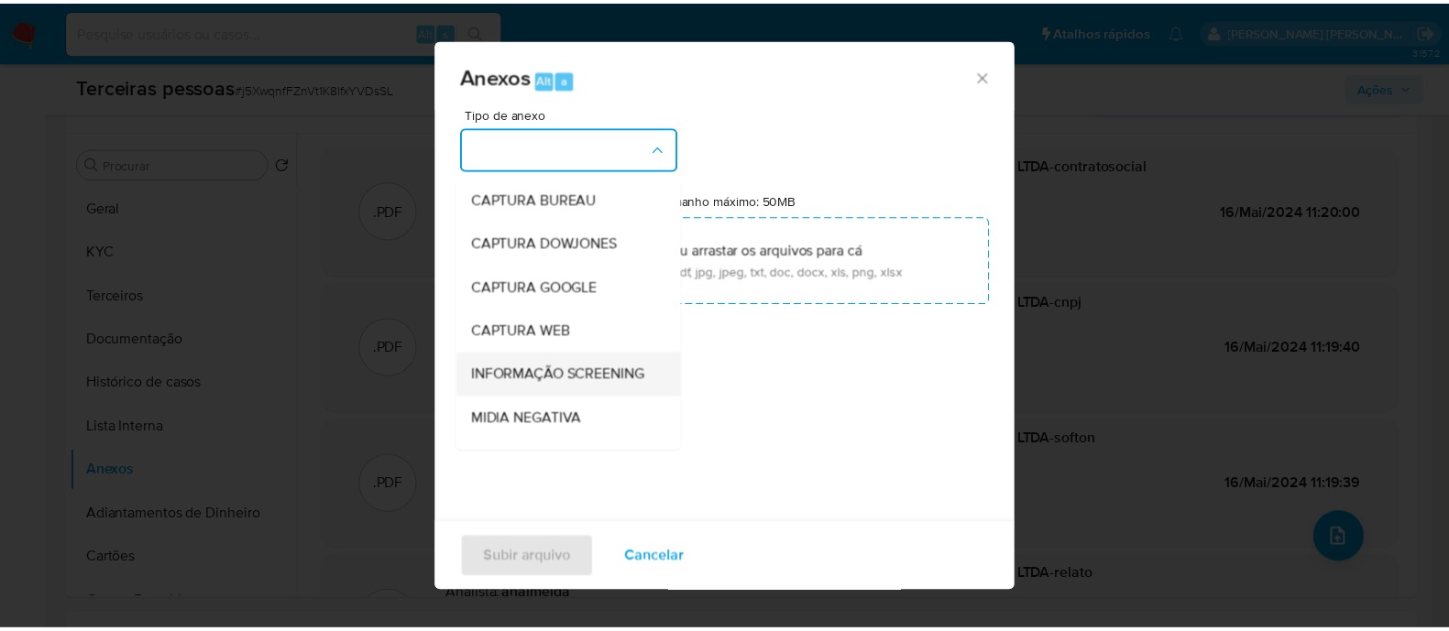
scroll to position [282, 0]
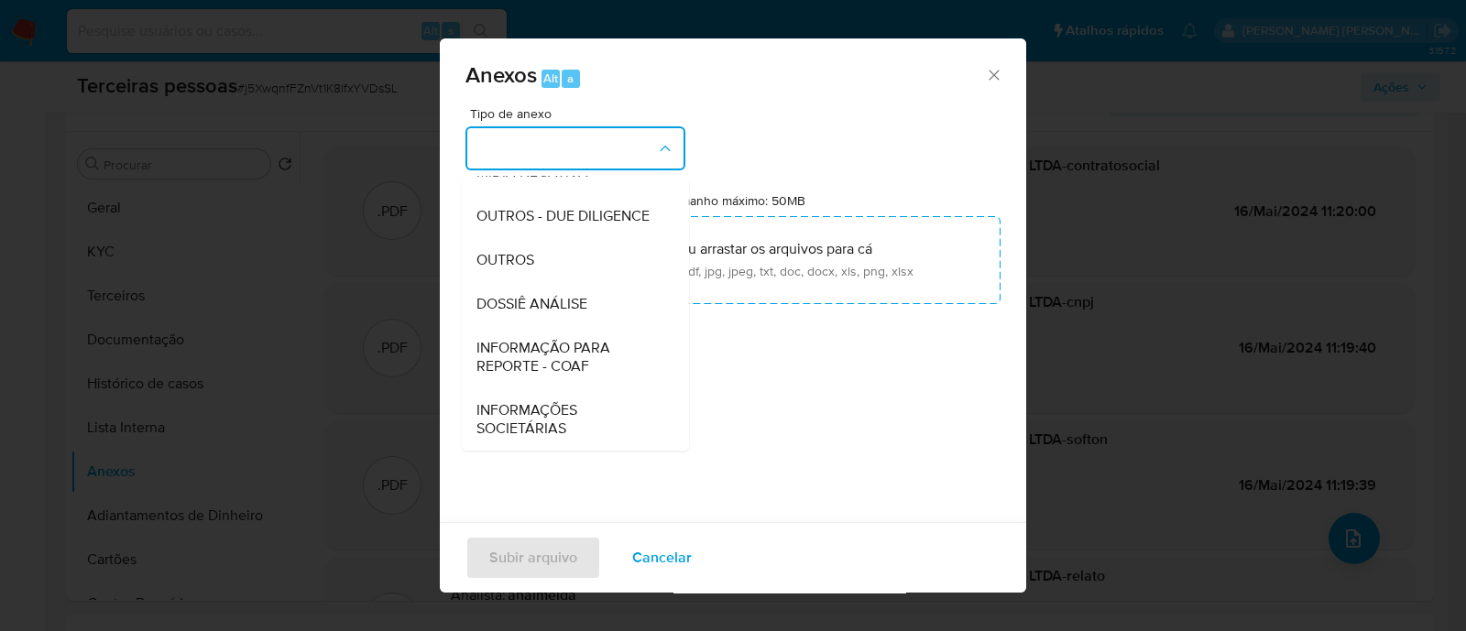
click at [513, 212] on span "OUTROS - DUE DILIGENCE" at bounding box center [563, 216] width 173 height 18
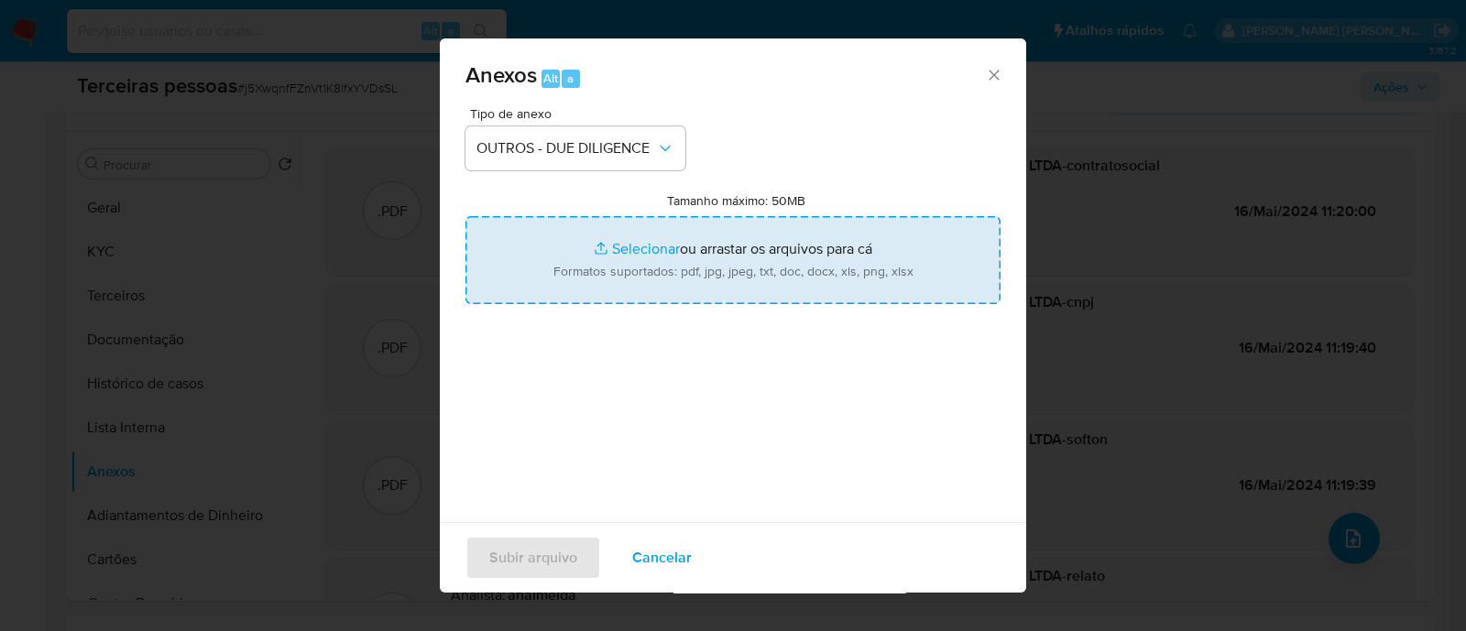
click at [679, 236] on input "Tamanho máximo: 50MB Selecionar arquivos" at bounding box center [733, 260] width 535 height 88
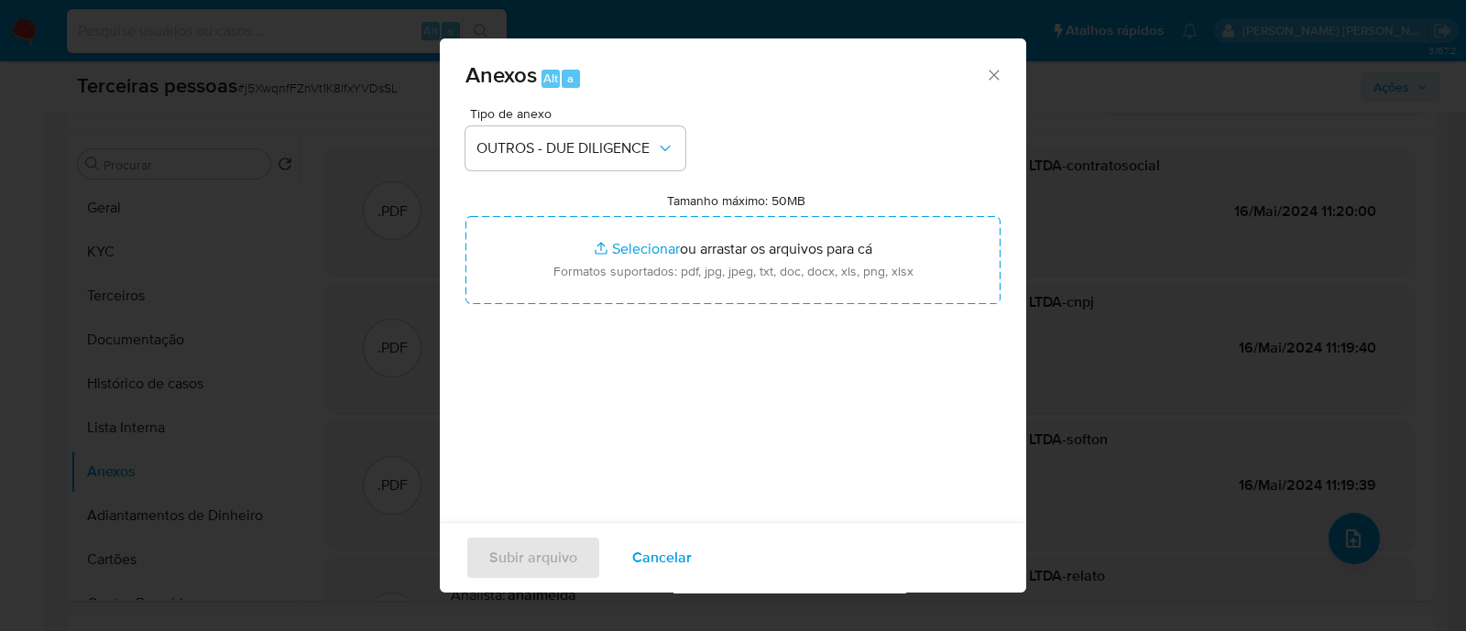
click at [659, 556] on span "Cancelar" at bounding box center [662, 558] width 60 height 40
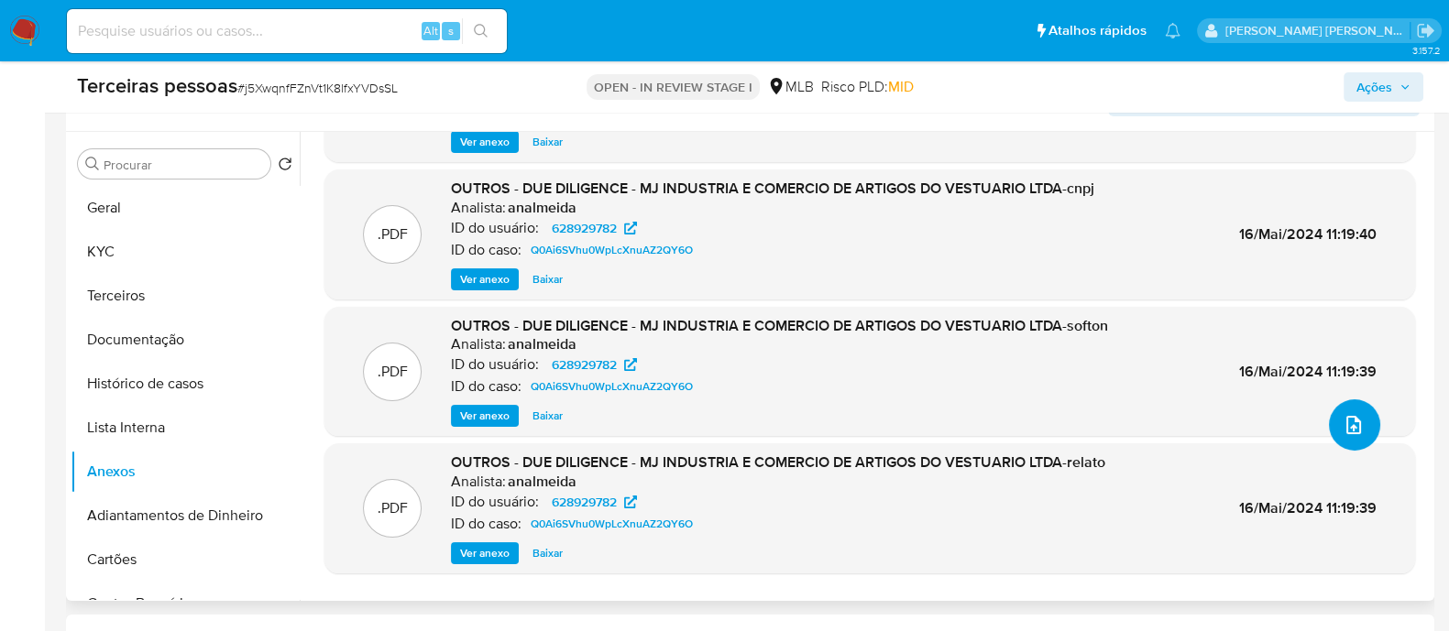
scroll to position [154, 0]
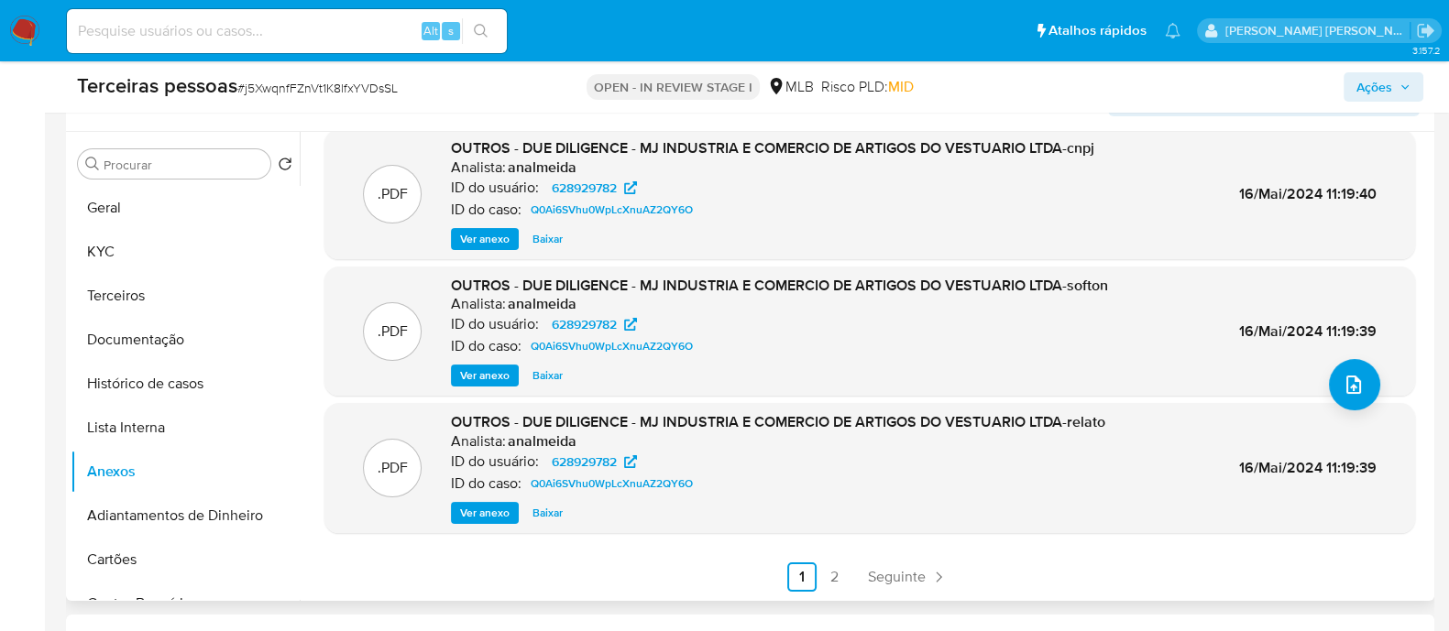
click at [847, 575] on ul "Anterior 1 2 Seguinte" at bounding box center [869, 577] width 1090 height 29
click at [842, 575] on link "2" at bounding box center [834, 577] width 29 height 29
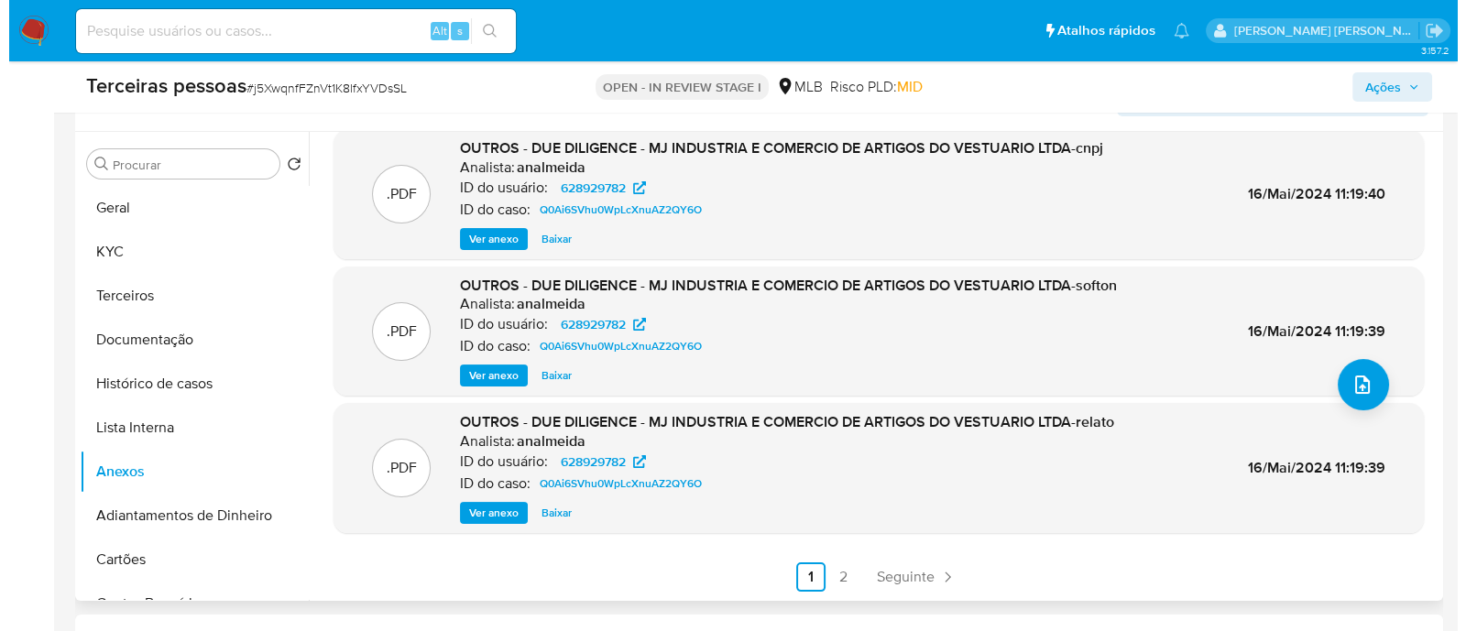
scroll to position [0, 0]
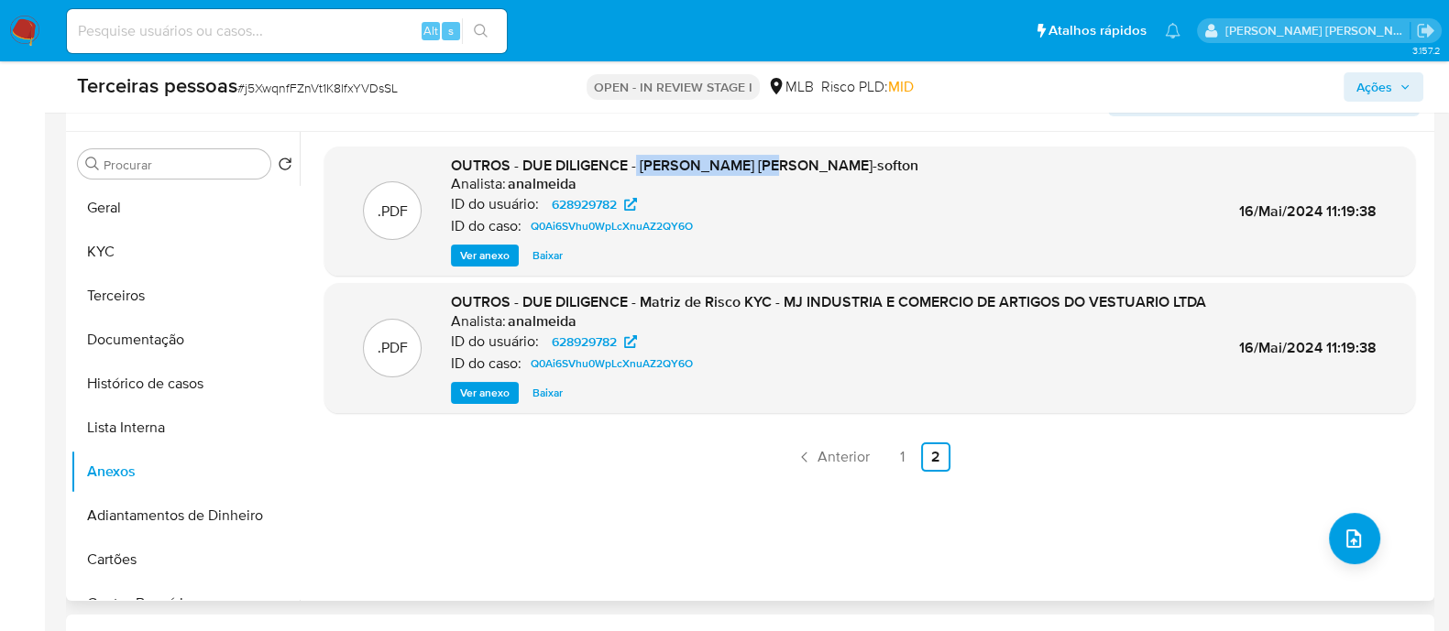
drag, startPoint x: 638, startPoint y: 167, endPoint x: 788, endPoint y: 174, distance: 150.5
click at [788, 174] on span "OUTROS - DUE DILIGENCE - NATAN RUAN NECKEL-softon" at bounding box center [684, 165] width 467 height 21
copy span "NATAN RUAN NECKEL"
click at [1356, 540] on span "upload-file" at bounding box center [1353, 539] width 22 height 22
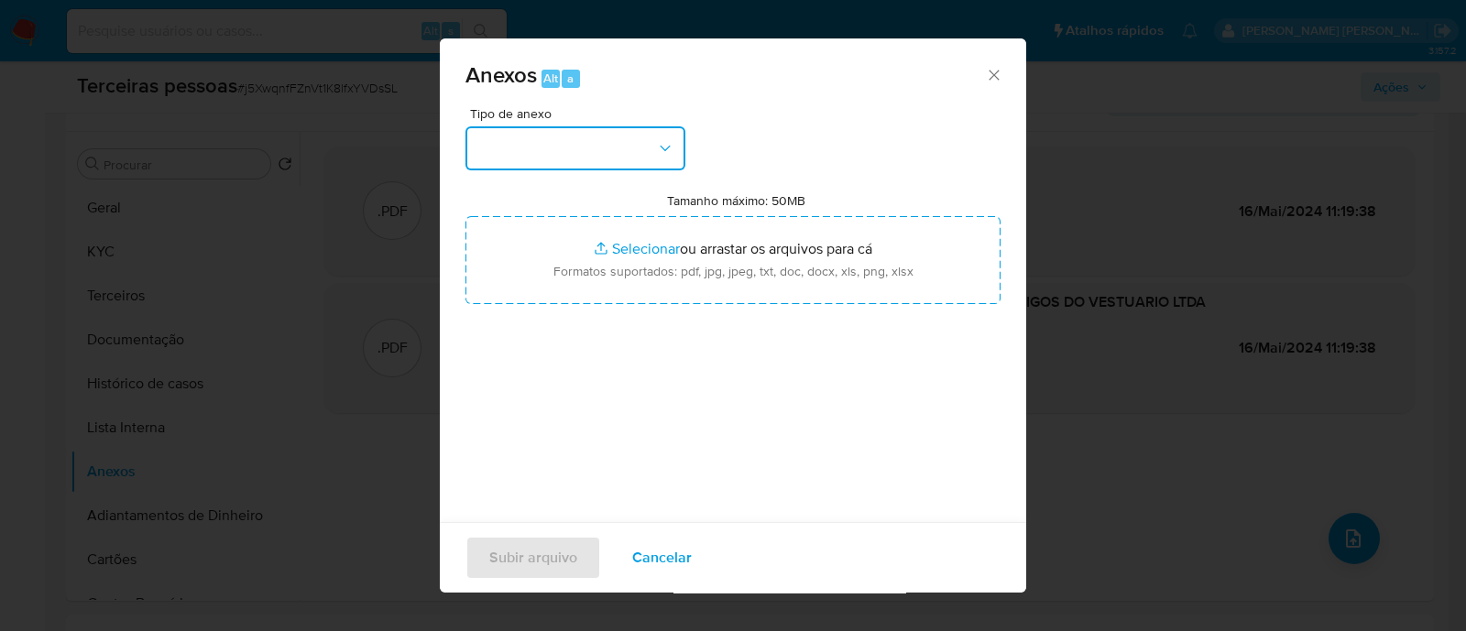
click at [560, 147] on button "button" at bounding box center [576, 148] width 220 height 44
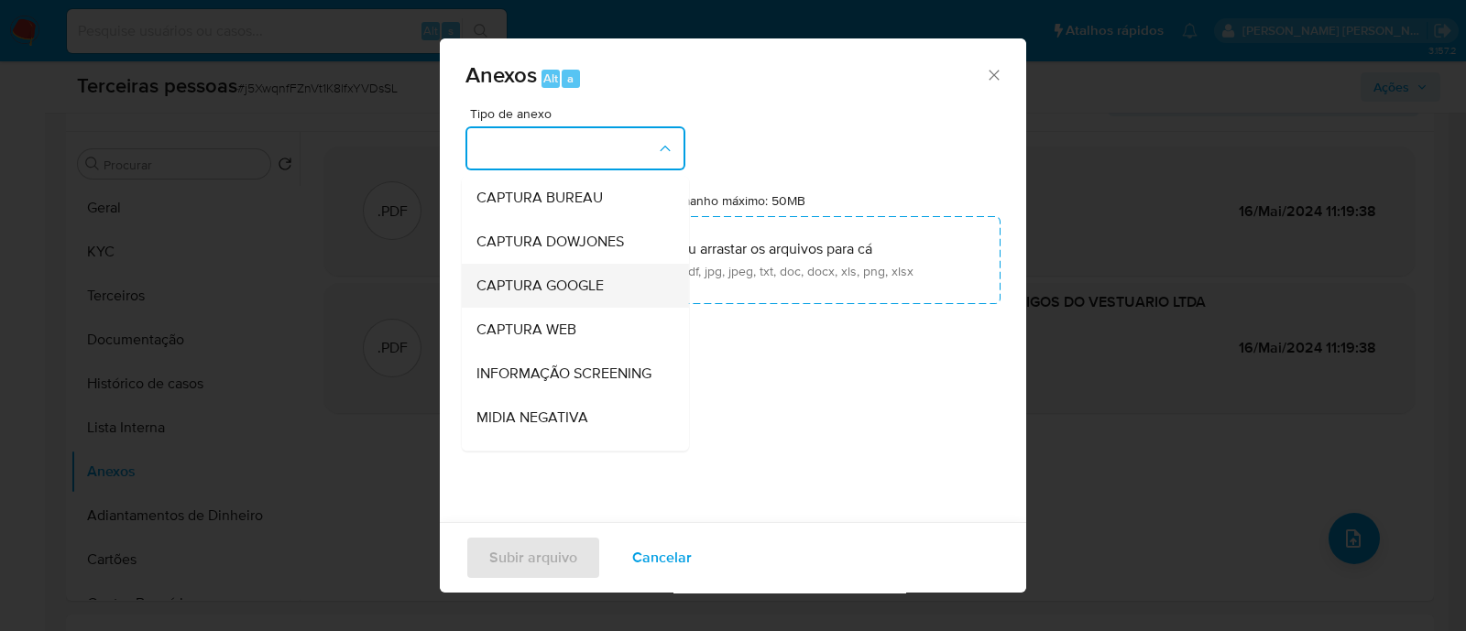
scroll to position [282, 0]
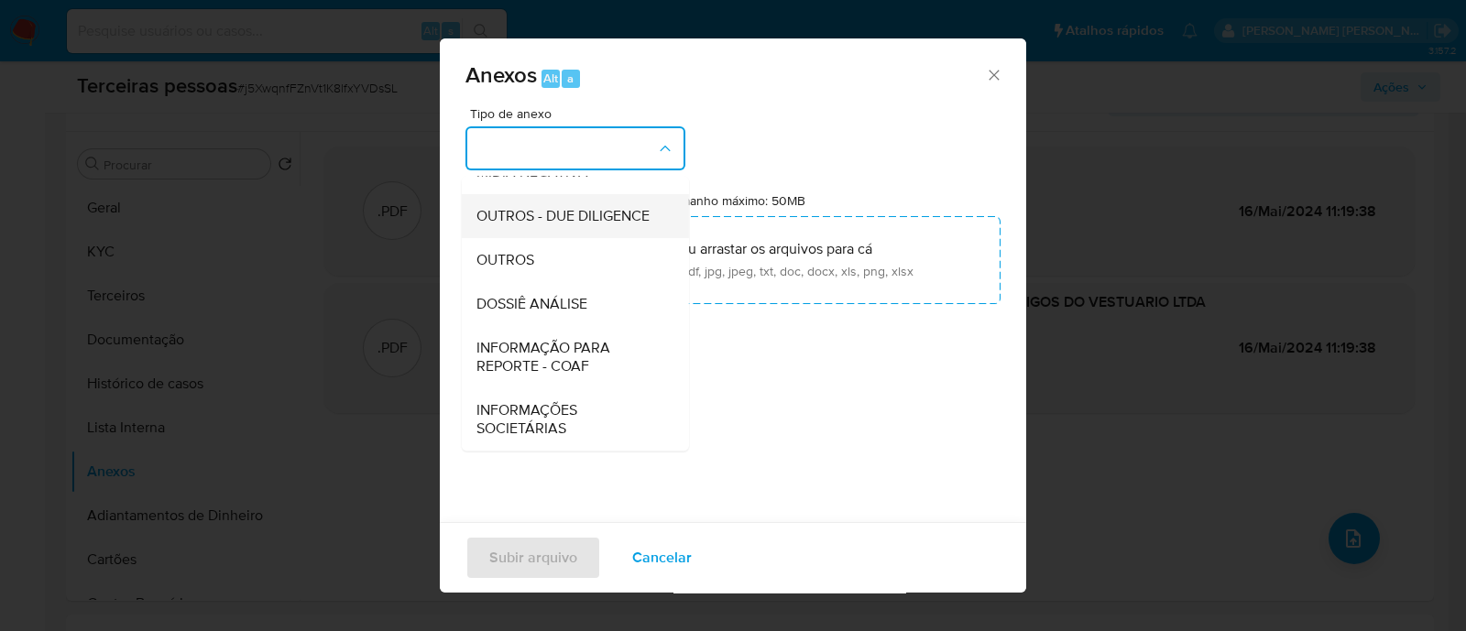
click at [531, 207] on span "OUTROS - DUE DILIGENCE" at bounding box center [563, 216] width 173 height 18
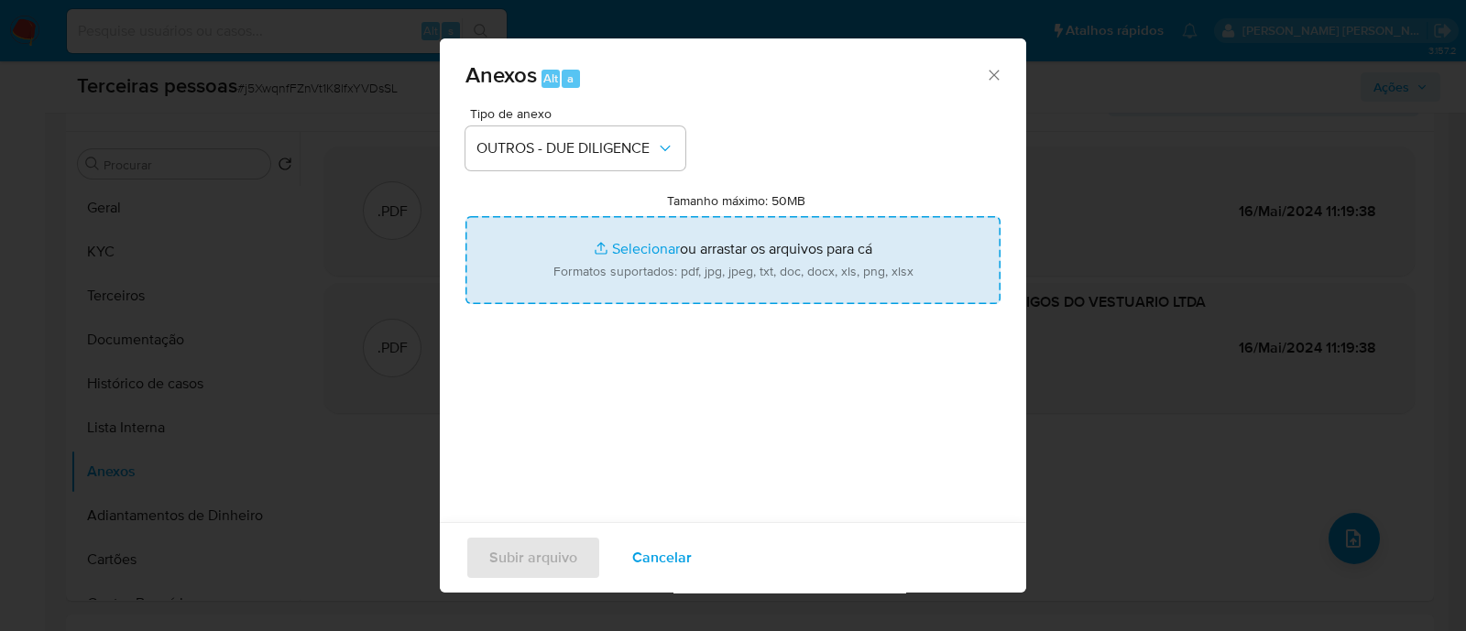
click at [732, 260] on input "Tamanho máximo: 50MB Selecionar arquivos" at bounding box center [733, 260] width 535 height 88
type input "C:\fakepath\NATAN RUAN NECKEL softon.pdf"
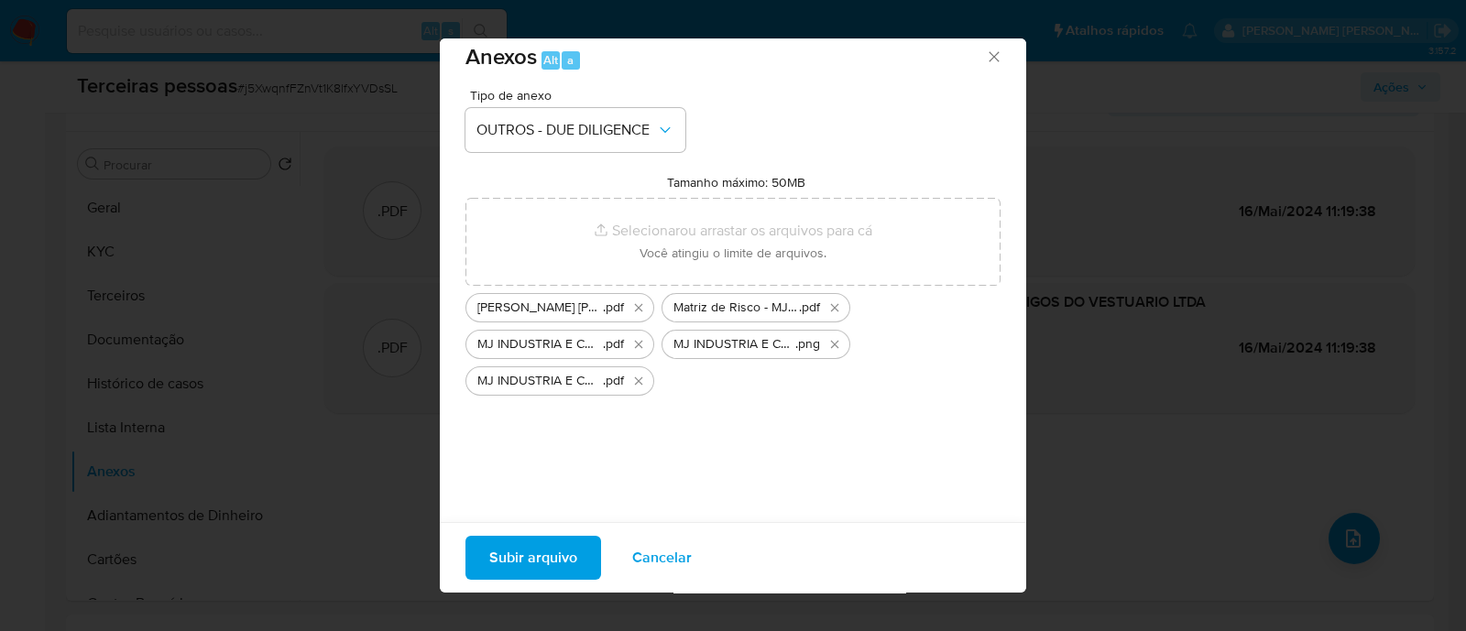
scroll to position [28, 0]
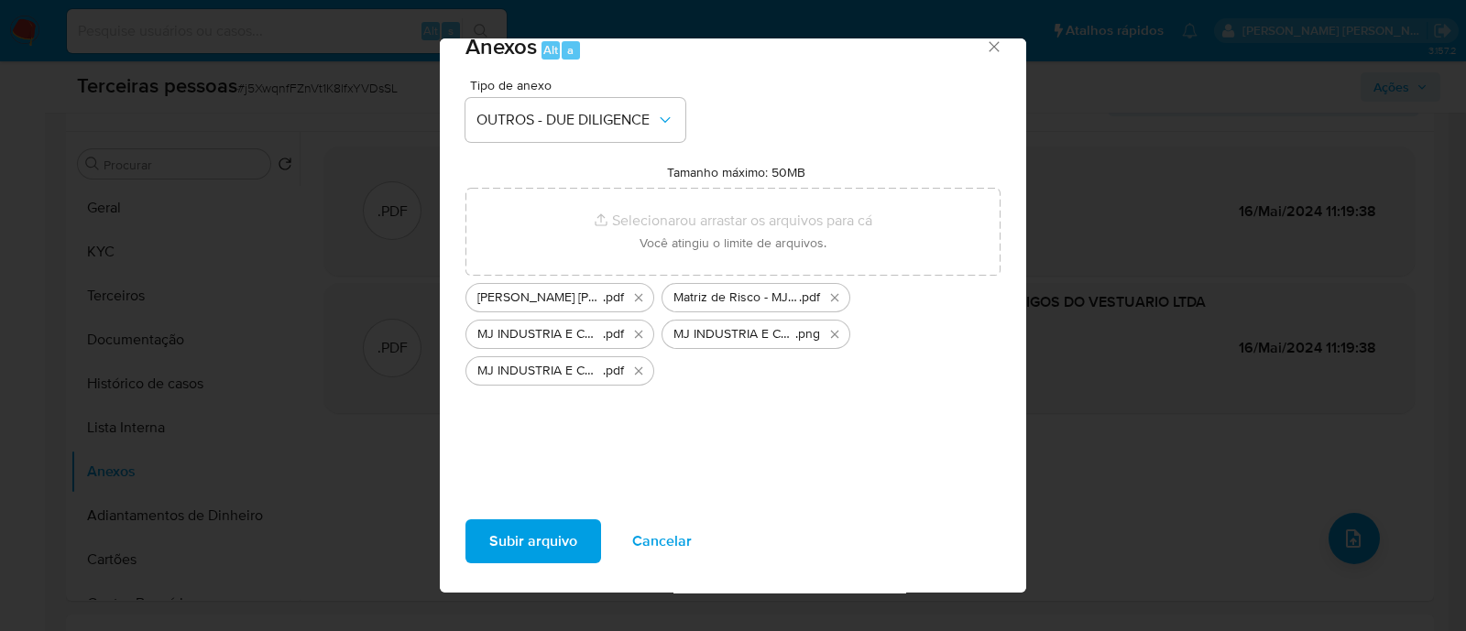
click at [562, 538] on span "Subir arquivo" at bounding box center [533, 541] width 88 height 40
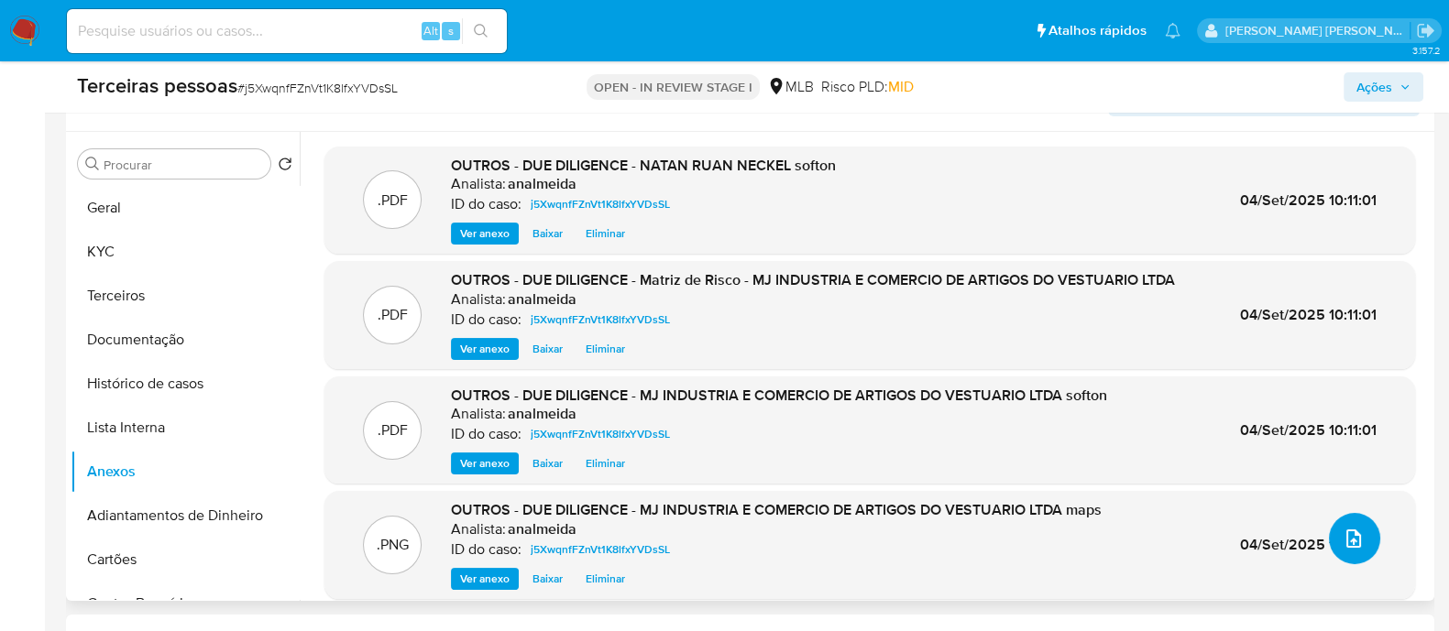
click at [1344, 536] on icon "upload-file" at bounding box center [1353, 539] width 22 height 22
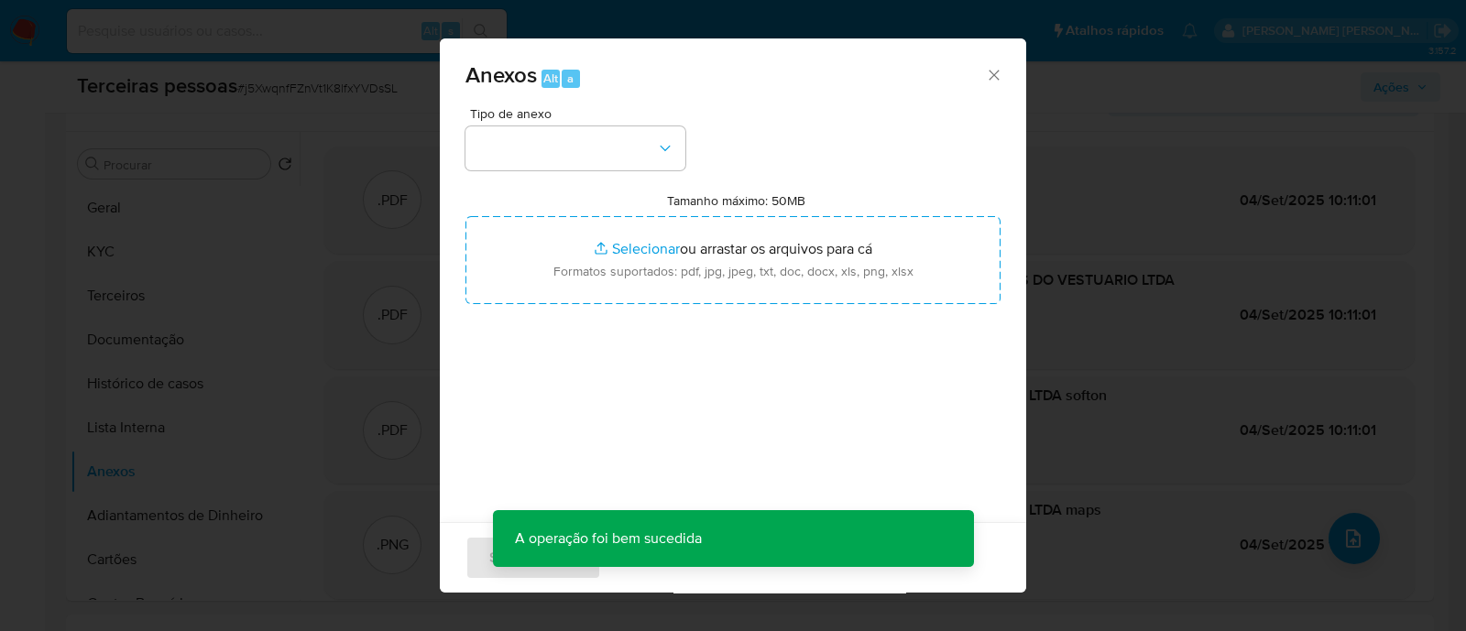
click at [597, 118] on span "Tipo de anexo" at bounding box center [580, 113] width 220 height 13
click at [621, 146] on button "button" at bounding box center [576, 148] width 220 height 44
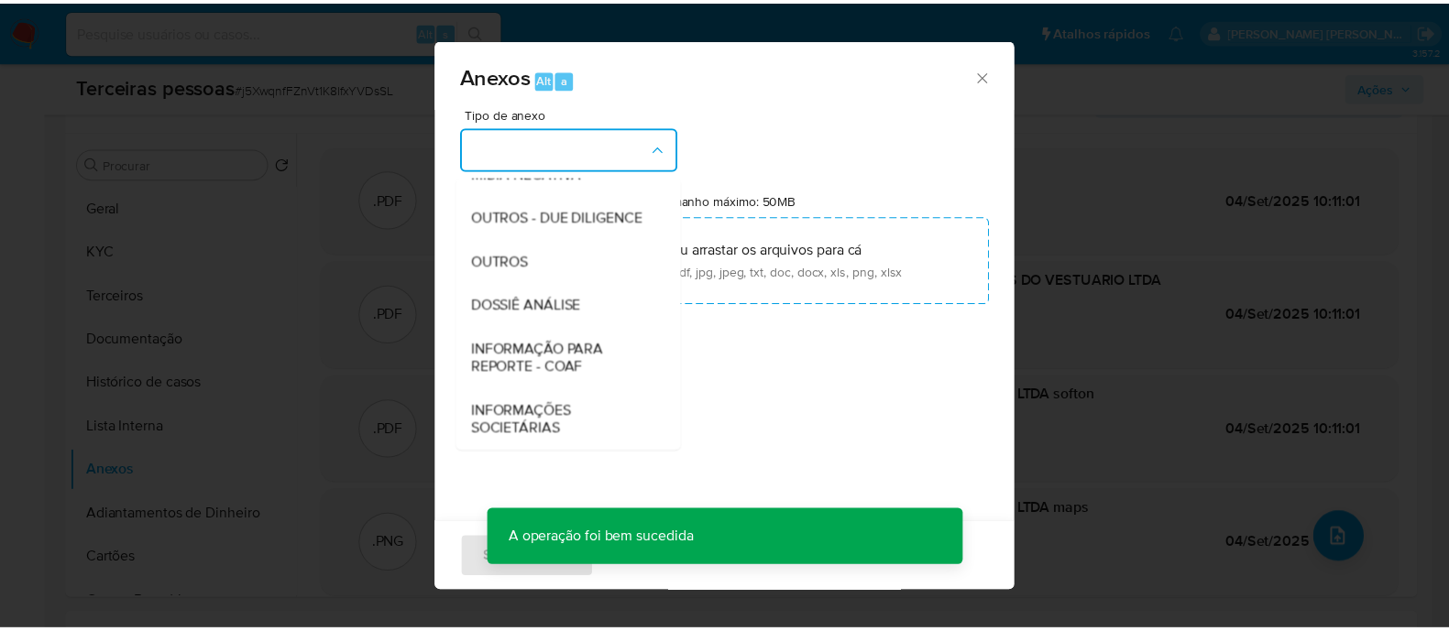
scroll to position [282, 0]
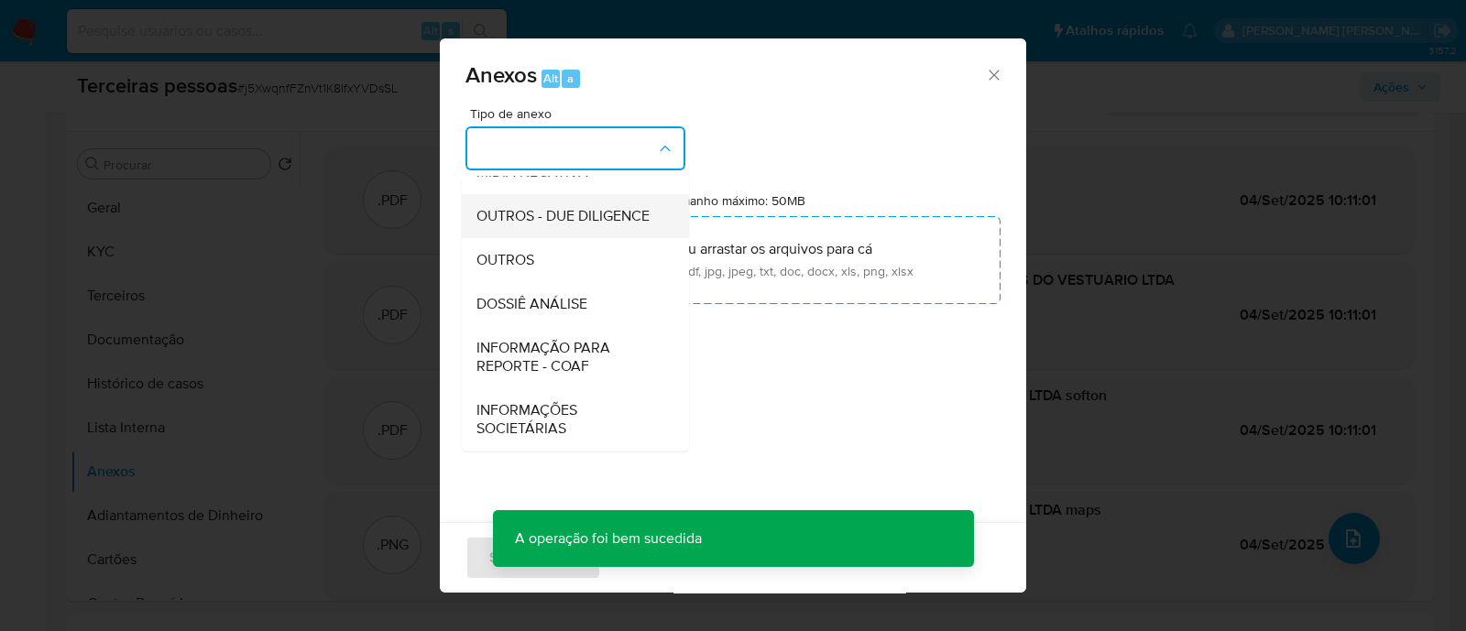
click at [581, 225] on div "OUTROS - DUE DILIGENCE" at bounding box center [570, 216] width 187 height 44
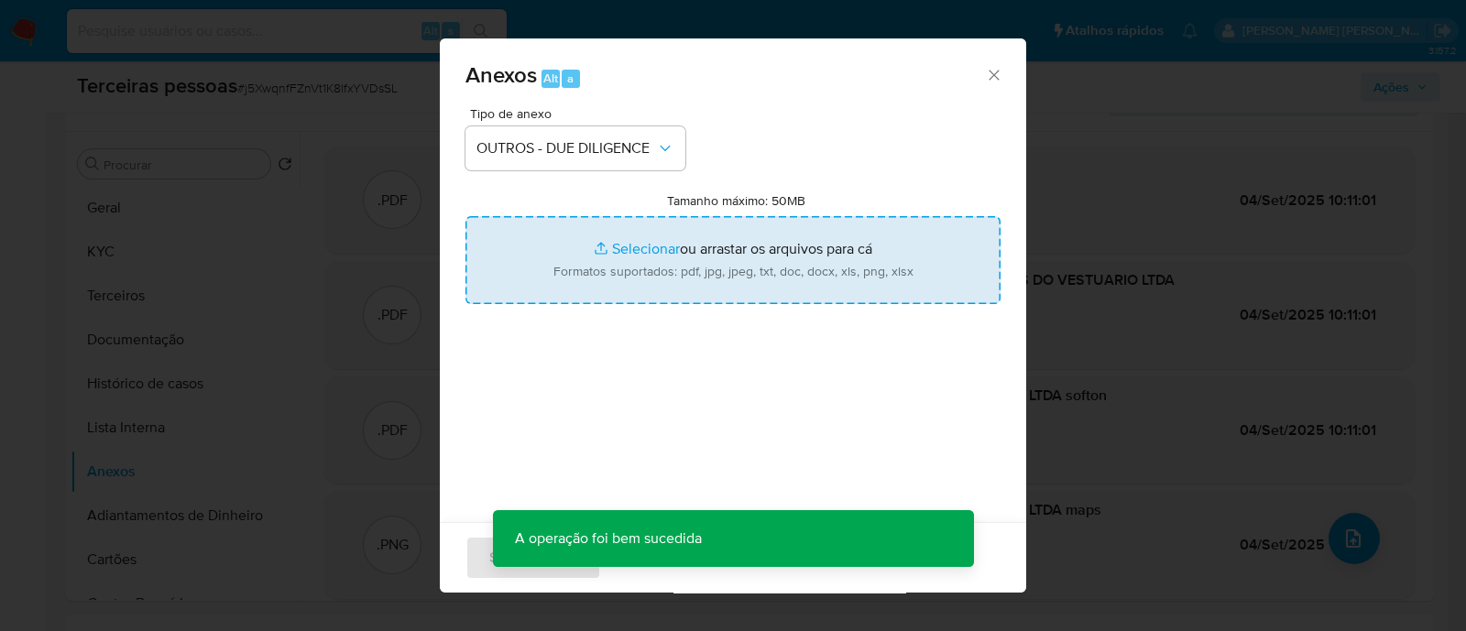
click at [695, 272] on input "Tamanho máximo: 50MB Selecionar arquivos" at bounding box center [733, 260] width 535 height 88
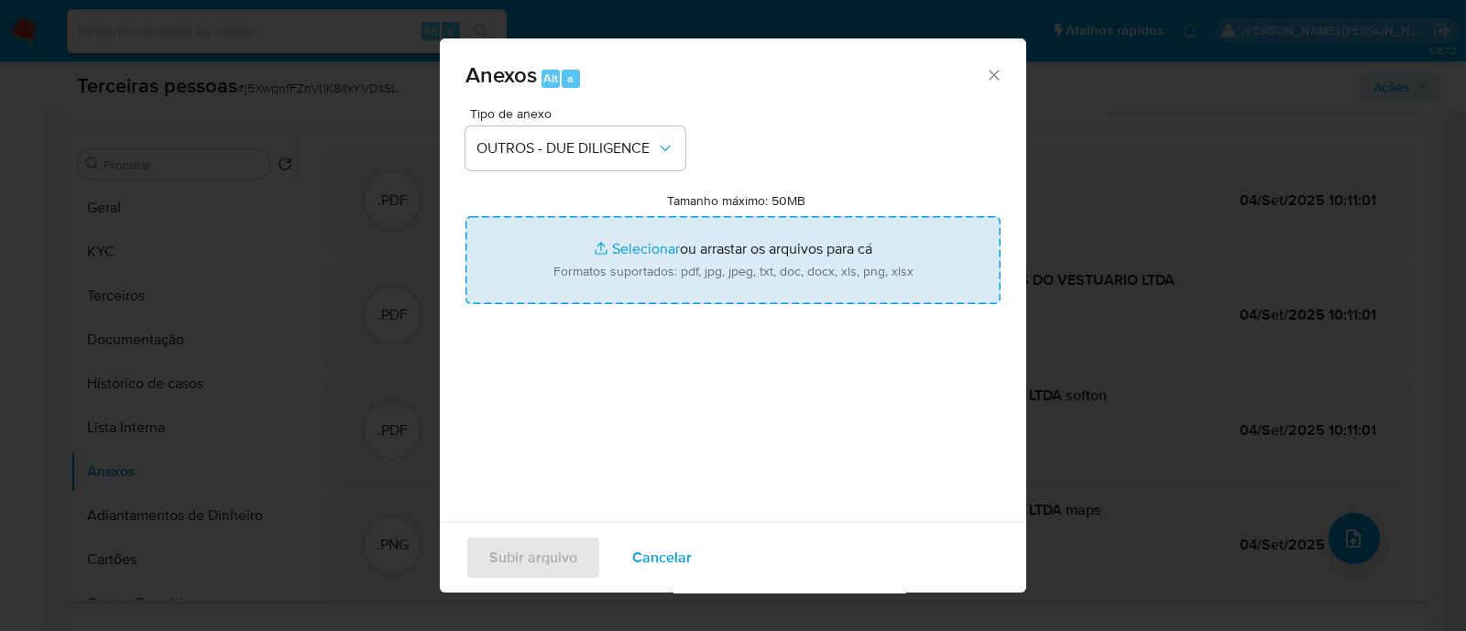
type input "C:\fakepath\MJ INDUSTRIA E COMERCIO DE ARTIGOS DO VESTUARIO LTDA contrato socia…"
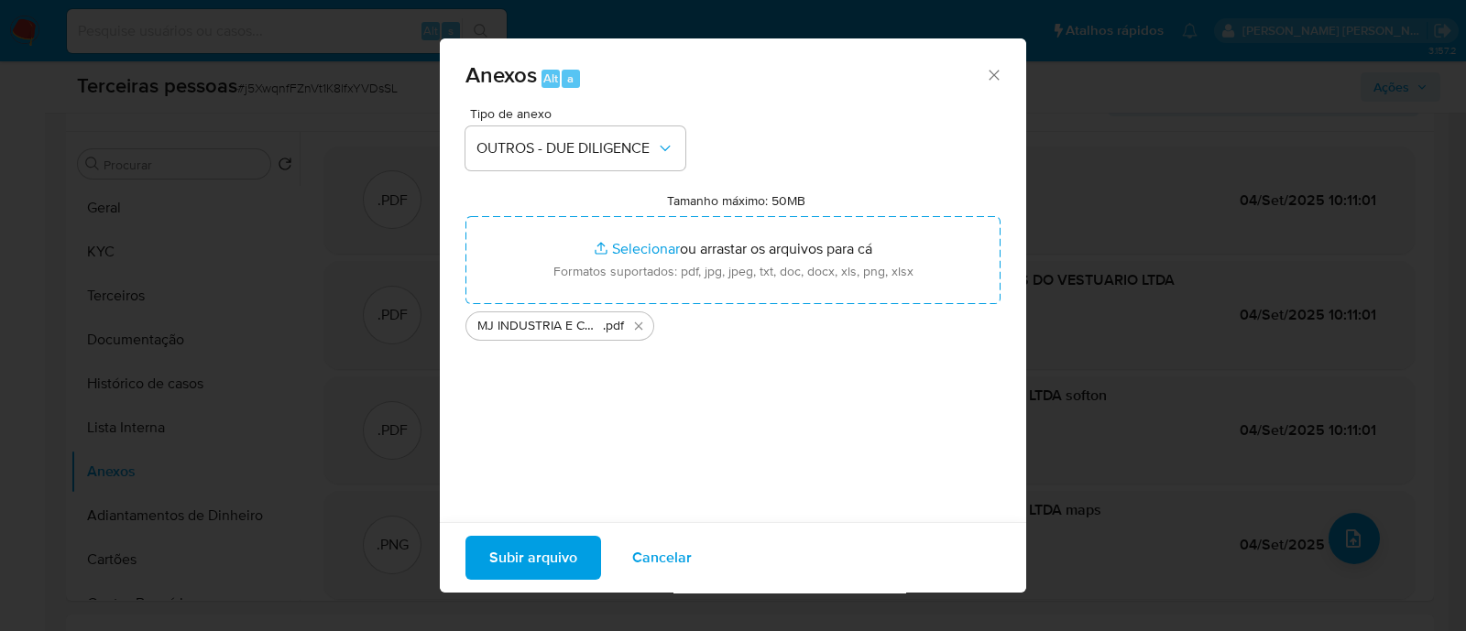
click at [565, 549] on span "Subir arquivo" at bounding box center [533, 558] width 88 height 40
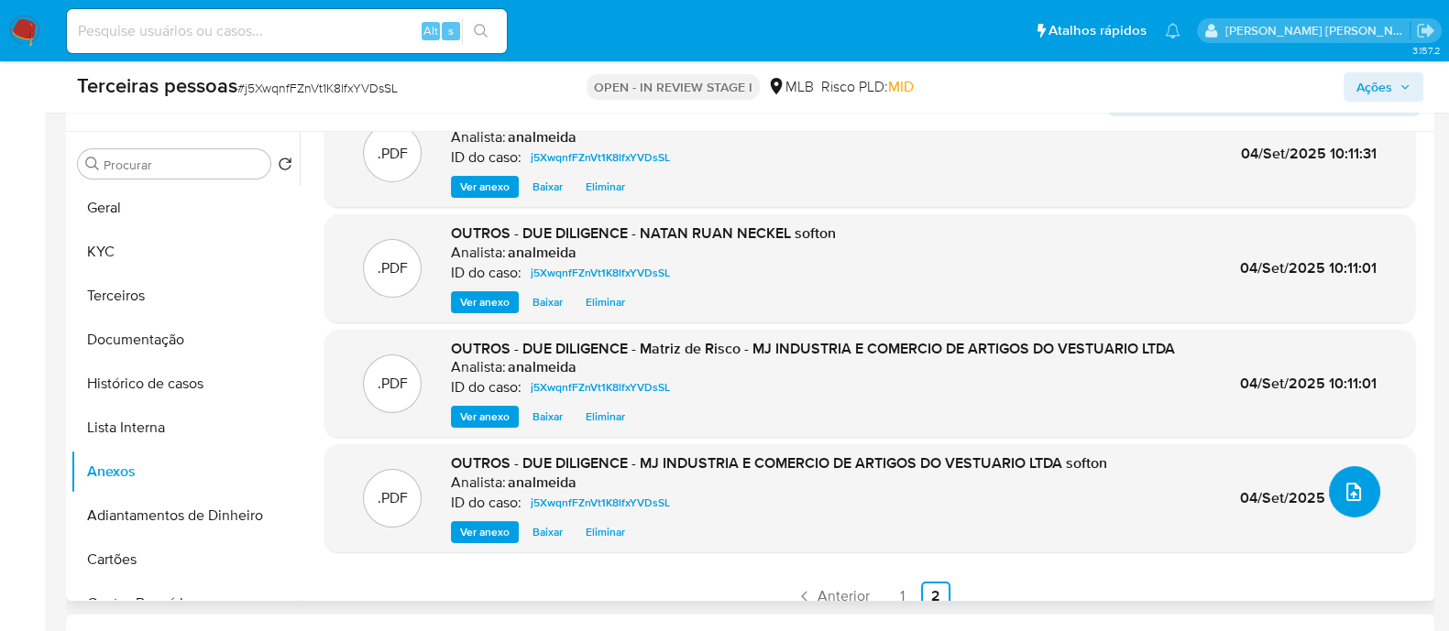
scroll to position [66, 0]
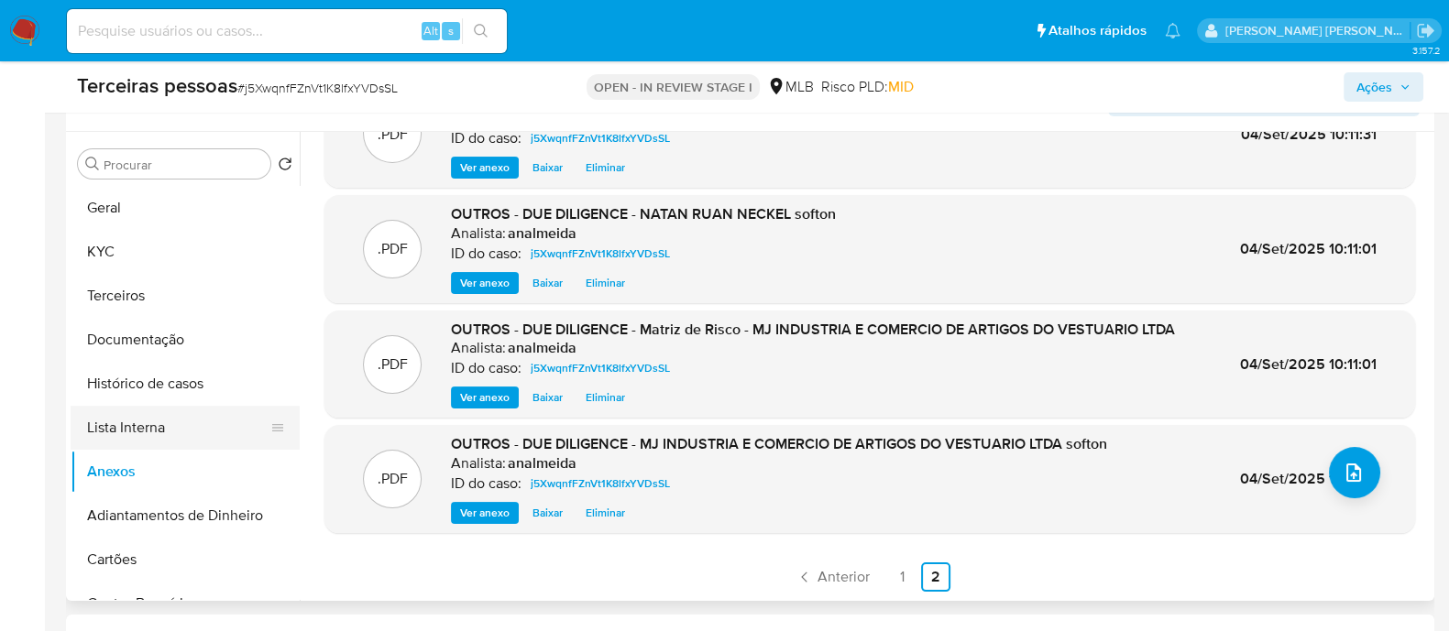
click at [147, 433] on button "Lista Interna" at bounding box center [178, 428] width 214 height 44
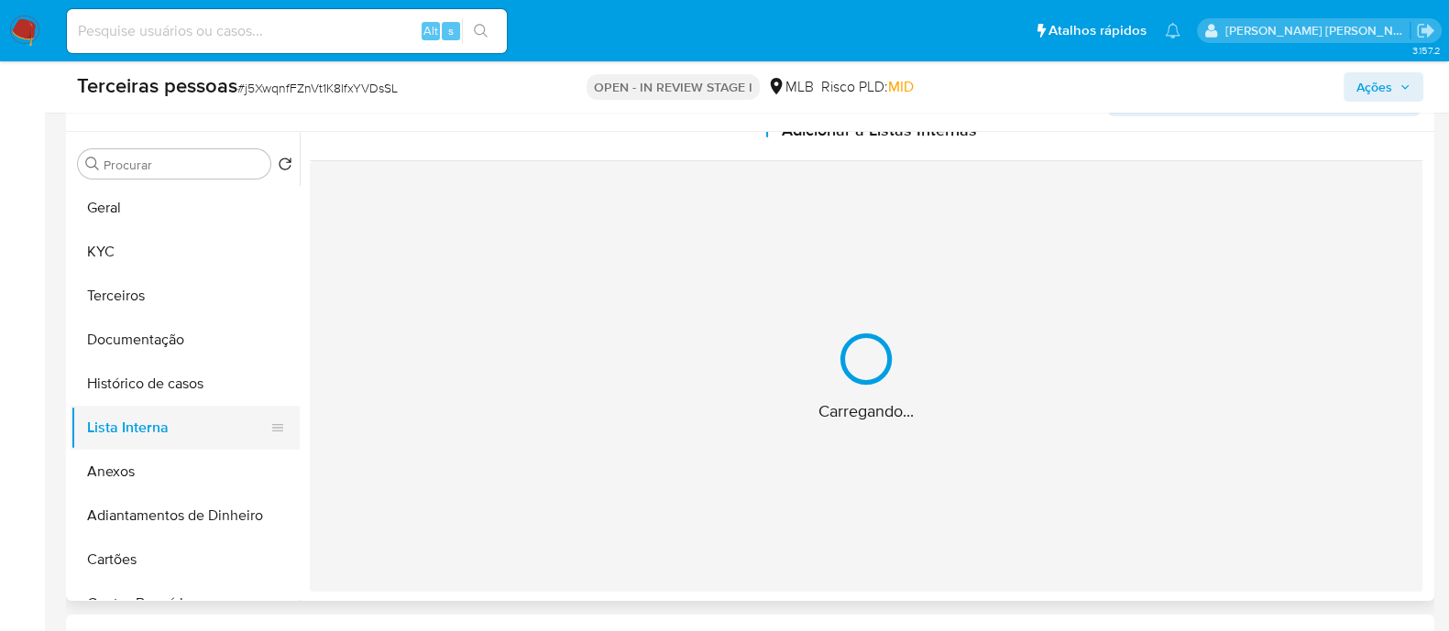
scroll to position [0, 0]
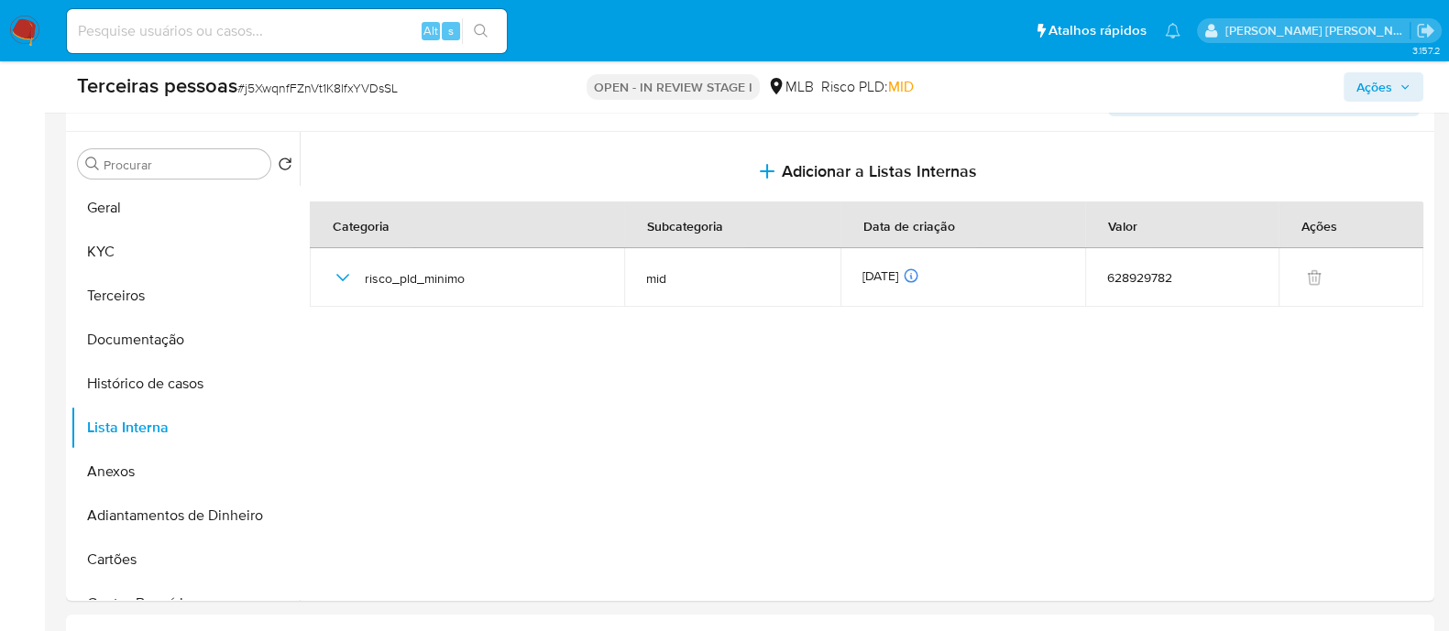
click at [1353, 82] on button "Ações" at bounding box center [1383, 86] width 80 height 29
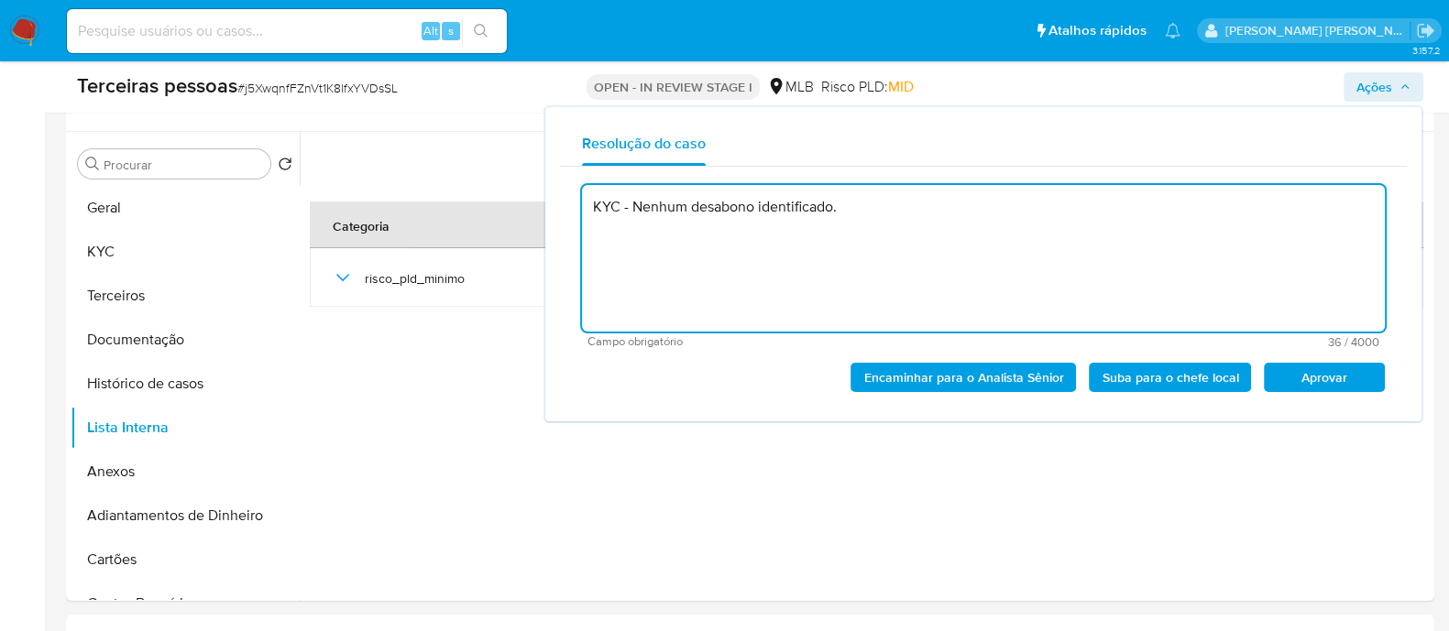
click at [1342, 373] on span "Aprovar" at bounding box center [1323, 378] width 95 height 26
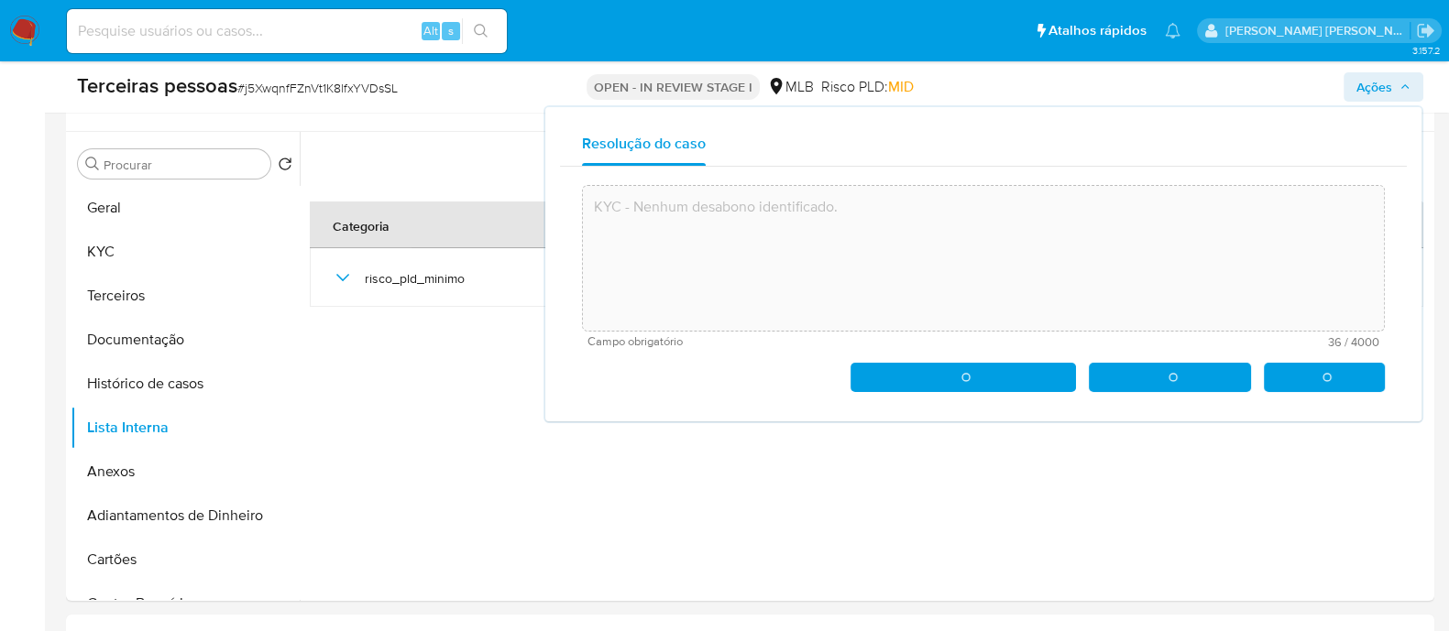
type textarea "KYC - Nenhum desabono identificado."
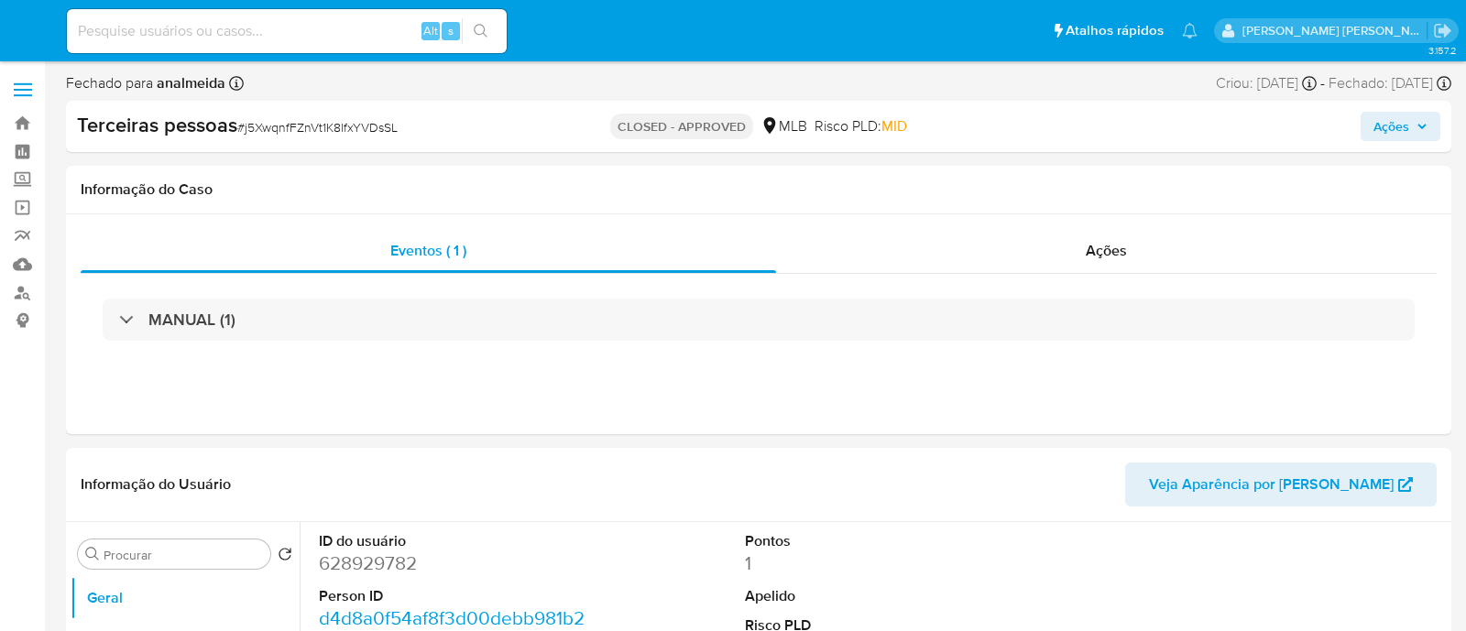
select select "10"
